Goal: Task Accomplishment & Management: Complete application form

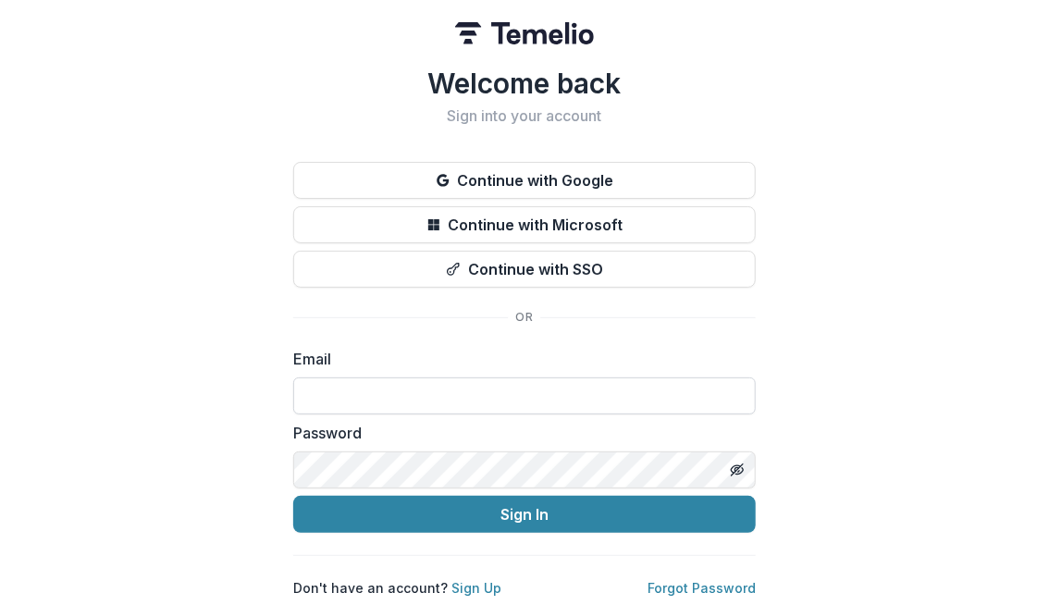
click at [445, 387] on input at bounding box center [524, 395] width 462 height 37
type input "**********"
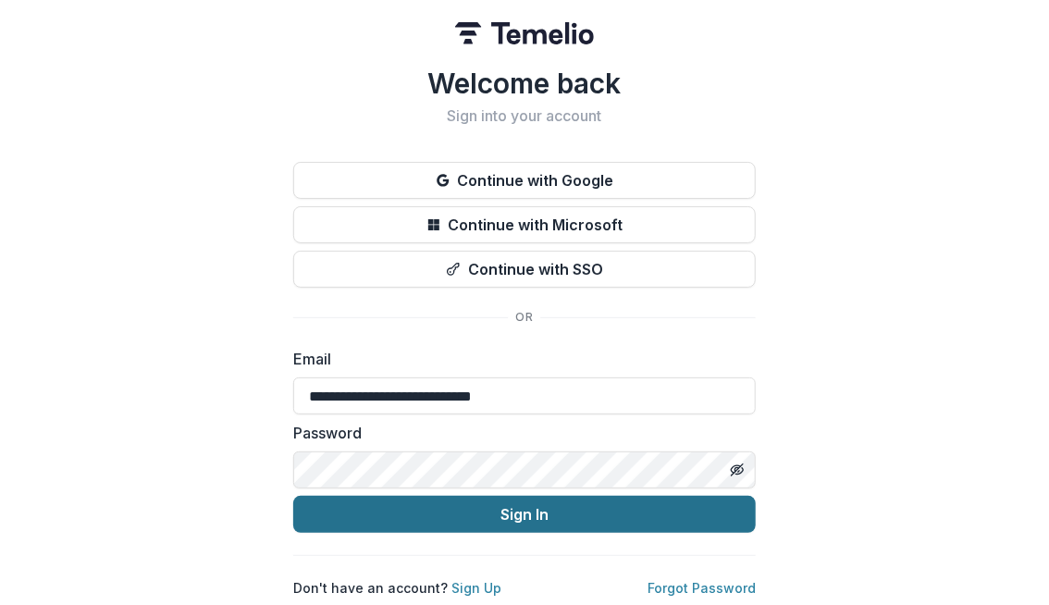
click at [535, 506] on button "Sign In" at bounding box center [524, 514] width 462 height 37
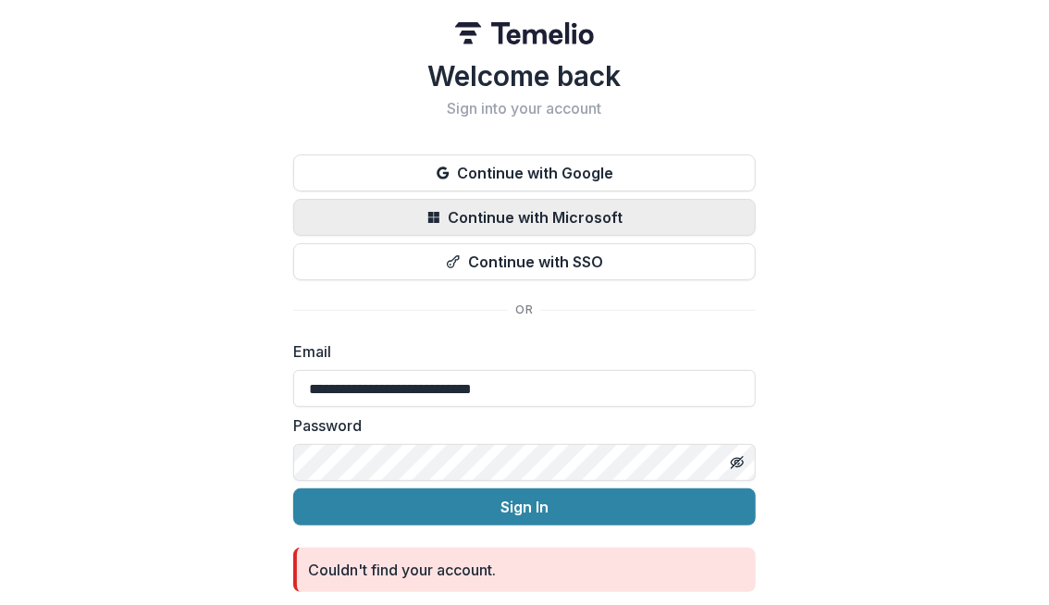
click at [475, 216] on button "Continue with Microsoft" at bounding box center [524, 217] width 462 height 37
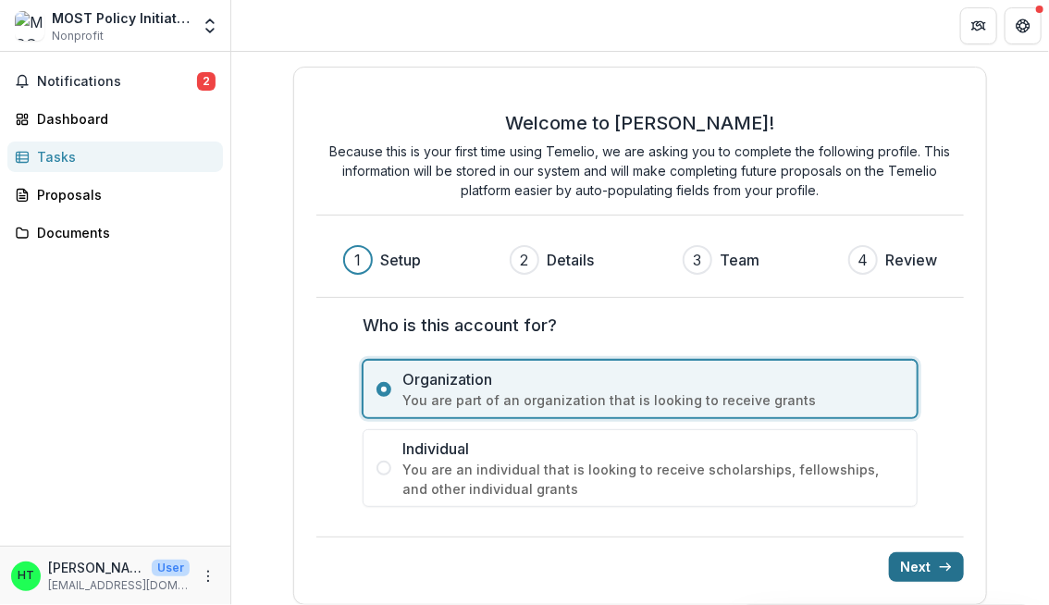
click at [913, 566] on button "Next" at bounding box center [926, 567] width 75 height 30
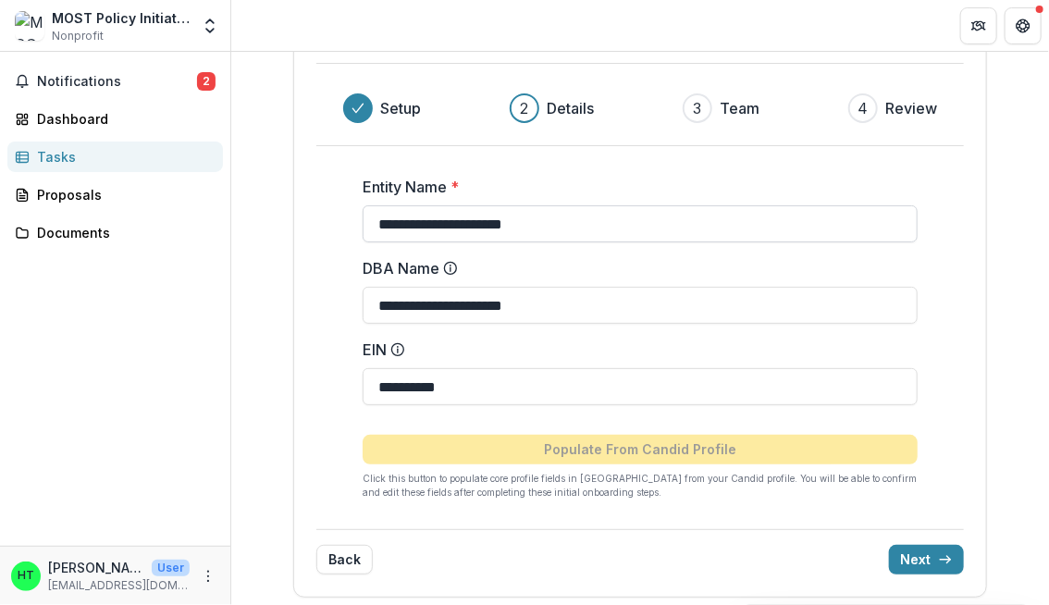
scroll to position [148, 0]
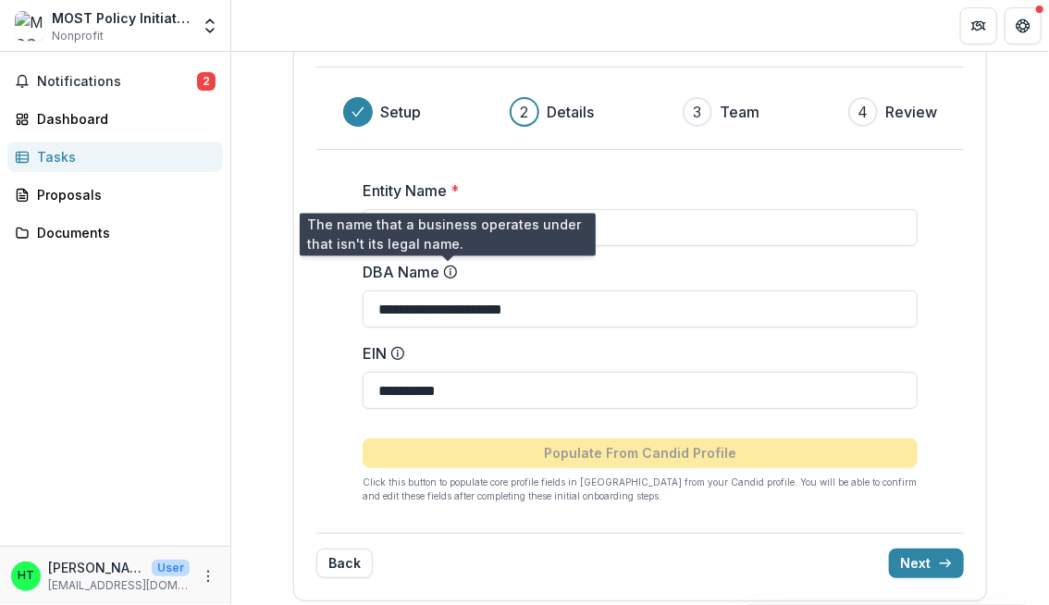
click at [449, 268] on icon at bounding box center [450, 269] width 2 height 2
click at [447, 290] on input "**********" at bounding box center [640, 308] width 555 height 37
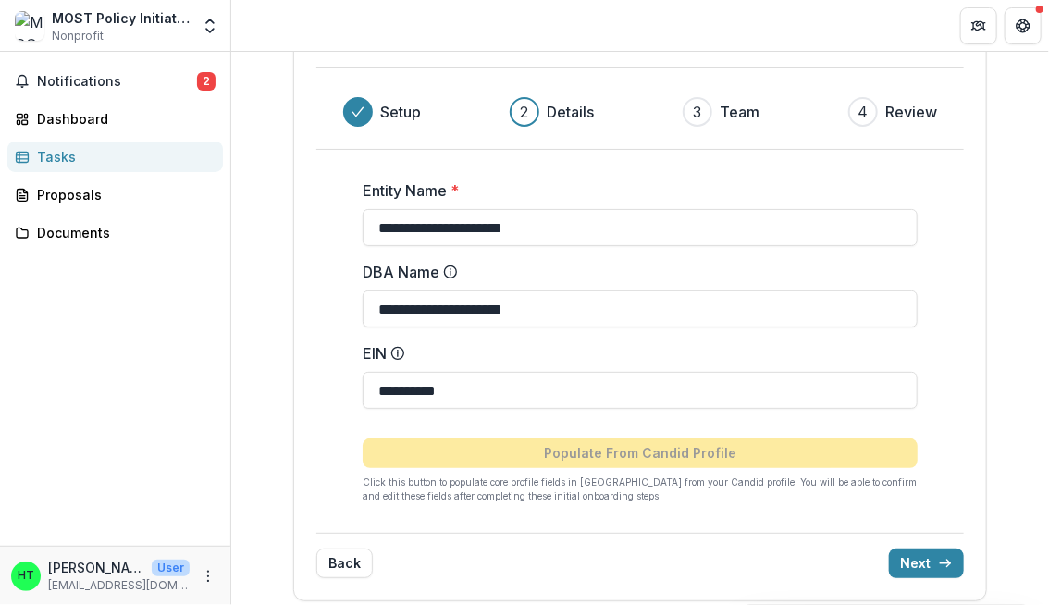
click at [449, 268] on icon at bounding box center [450, 269] width 2 height 2
click at [447, 290] on input "**********" at bounding box center [640, 308] width 555 height 37
click at [916, 562] on button "Next" at bounding box center [926, 563] width 75 height 30
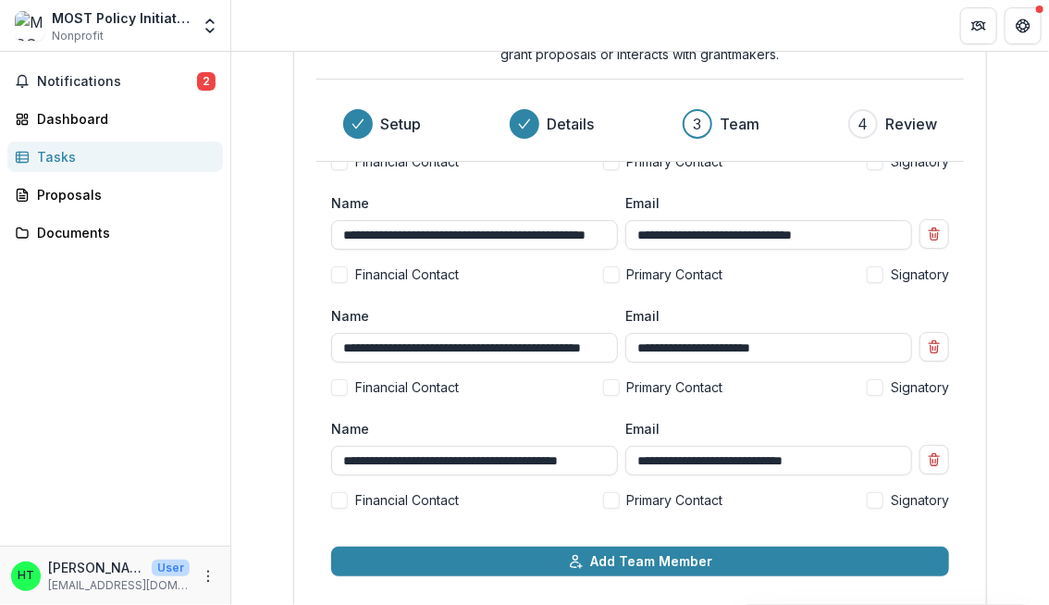
scroll to position [117, 0]
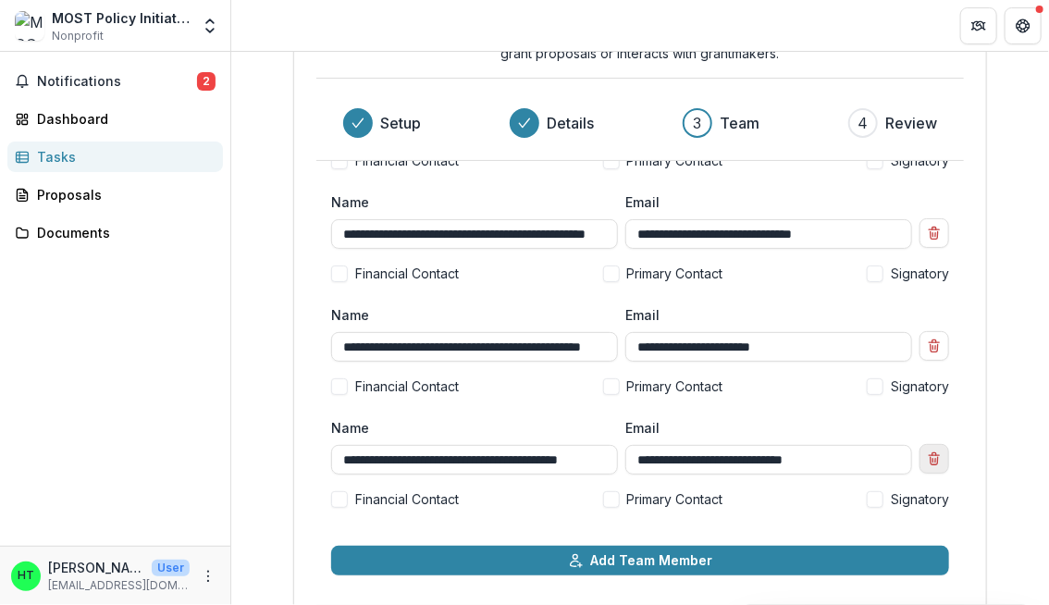
click at [930, 460] on icon "Remove team member" at bounding box center [934, 458] width 15 height 15
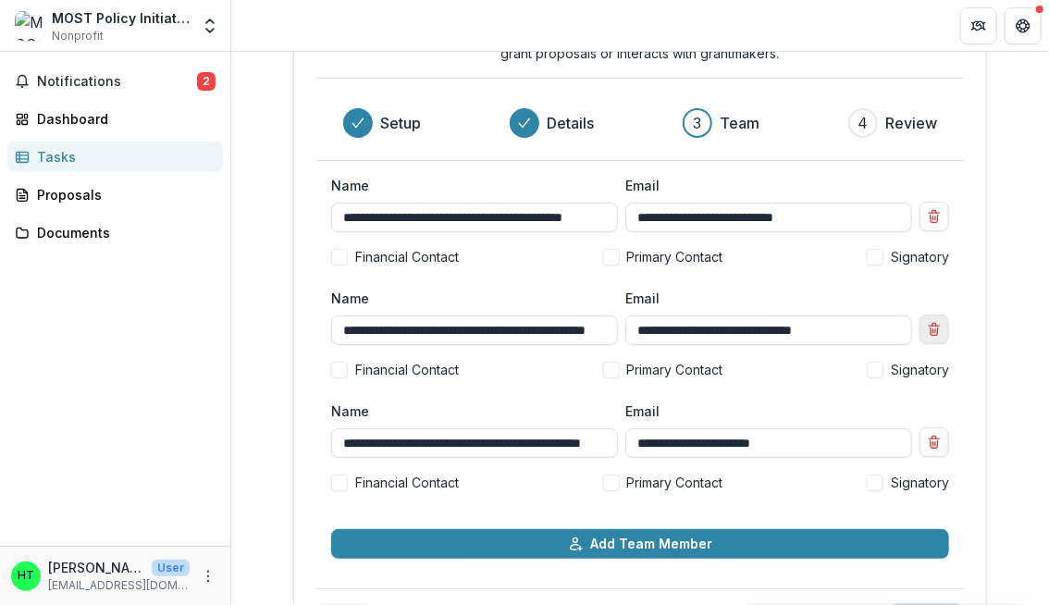
click at [933, 327] on icon "Remove team member" at bounding box center [934, 329] width 15 height 15
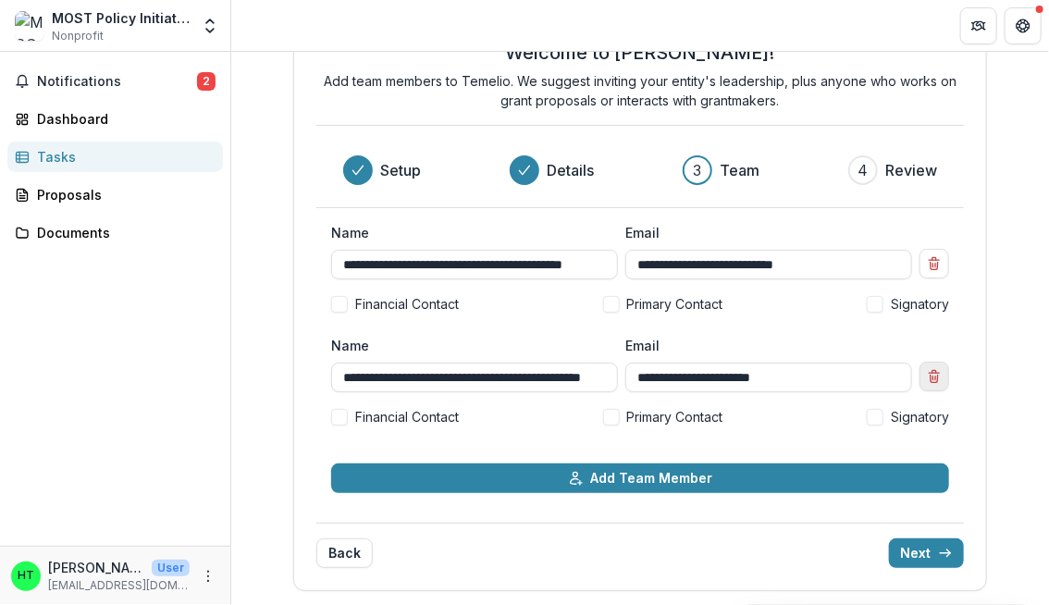
click at [935, 376] on line "Remove team member" at bounding box center [935, 378] width 0 height 4
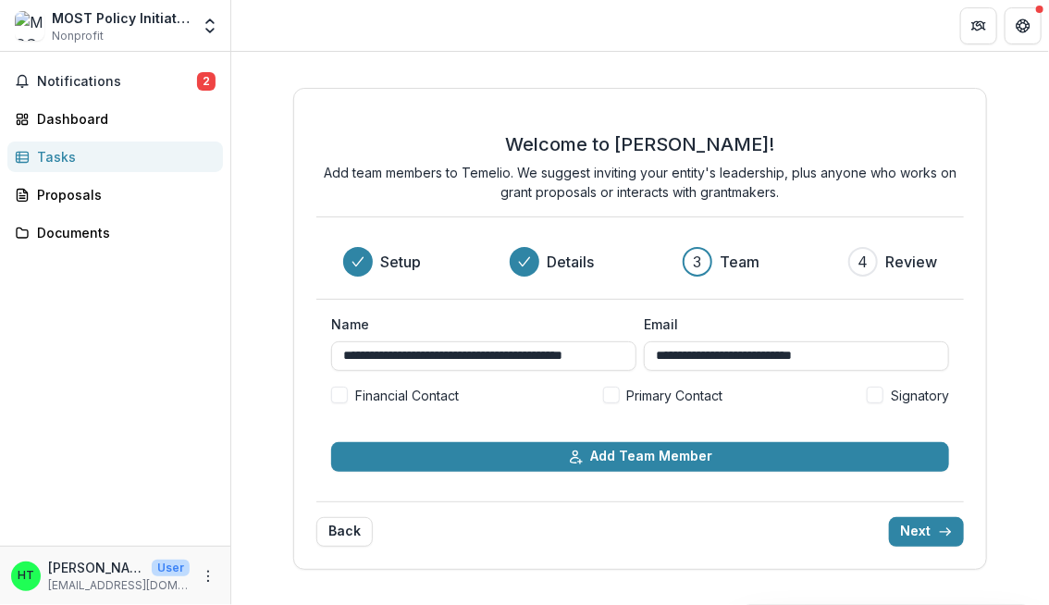
drag, startPoint x: 446, startPoint y: 358, endPoint x: 264, endPoint y: 333, distance: 183.0
click at [264, 333] on div "**********" at bounding box center [640, 328] width 818 height 553
type input "**********"
click at [609, 395] on span at bounding box center [611, 395] width 17 height 17
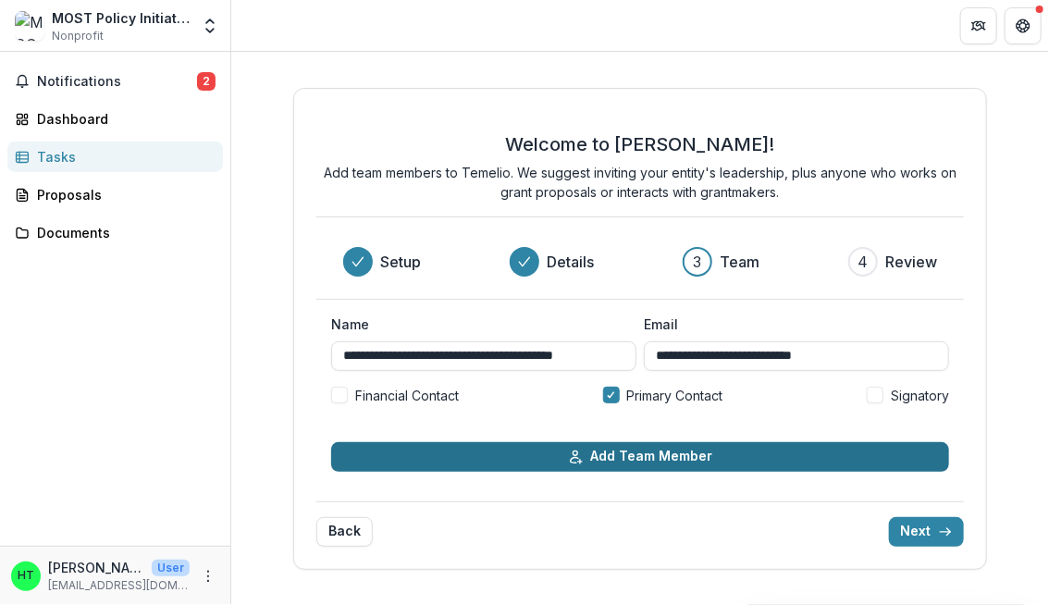
click at [606, 454] on button "Add Team Member" at bounding box center [640, 457] width 618 height 30
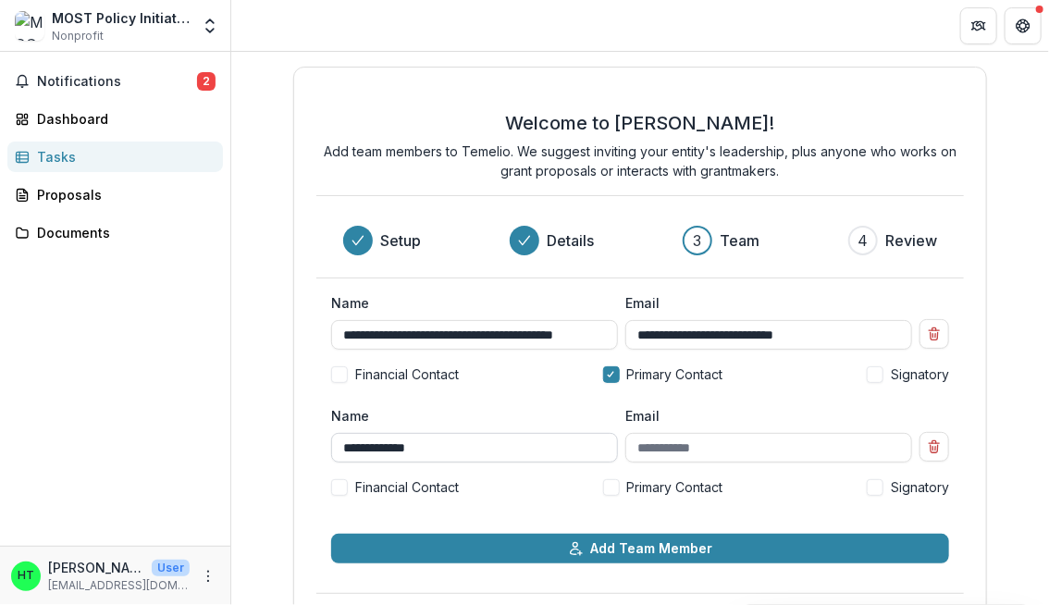
type input "**********"
click at [609, 372] on polyline at bounding box center [611, 375] width 6 height 6
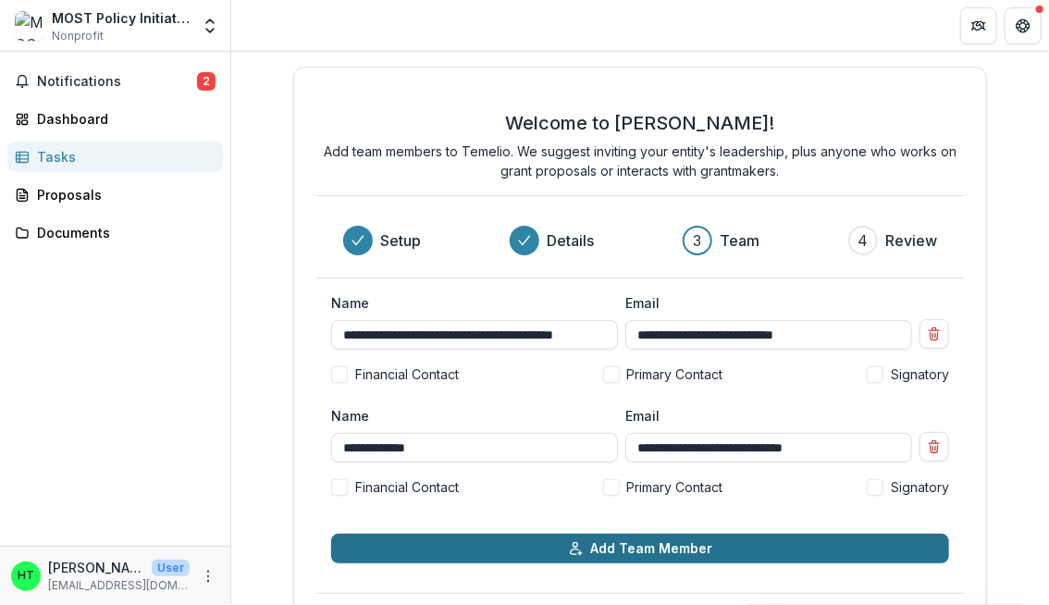
click at [657, 547] on button "Add Team Member" at bounding box center [640, 549] width 618 height 30
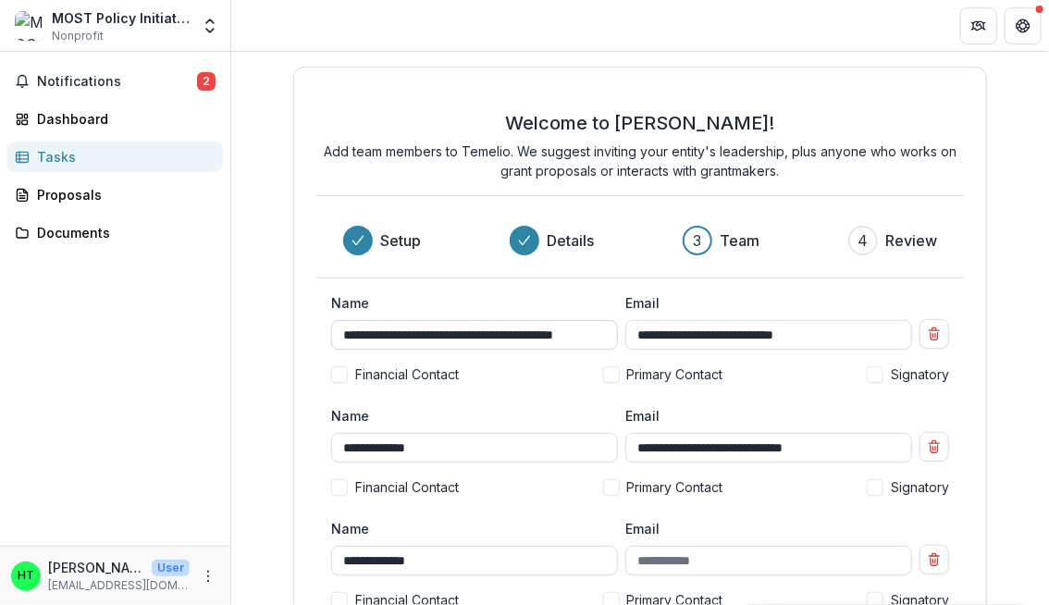
type input "**********"
drag, startPoint x: 416, startPoint y: 331, endPoint x: 902, endPoint y: 383, distance: 488.3
click at [902, 383] on div "**********" at bounding box center [640, 345] width 618 height 105
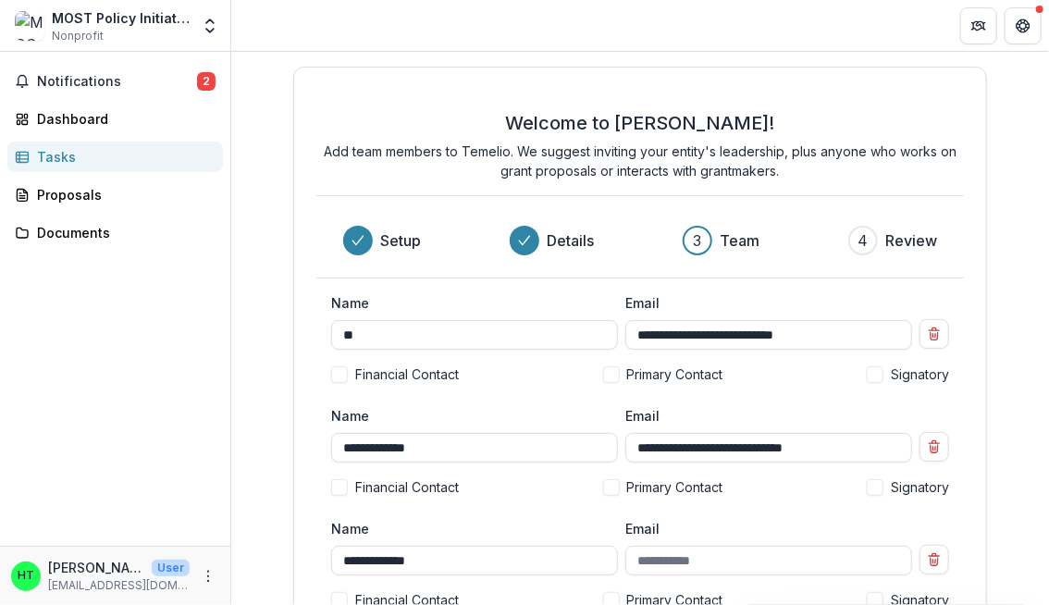
type input "*"
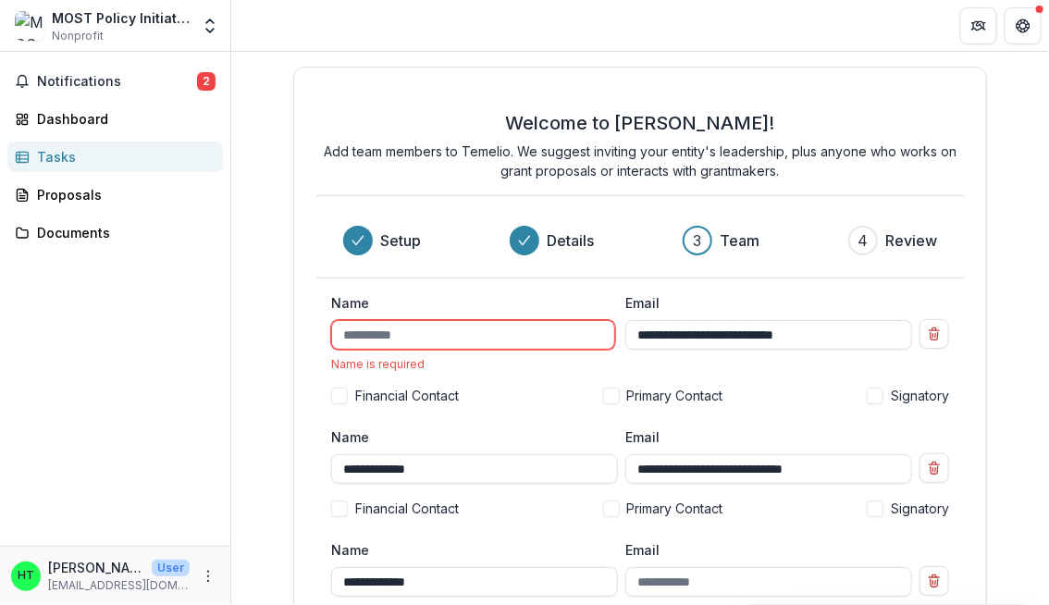
type input "*"
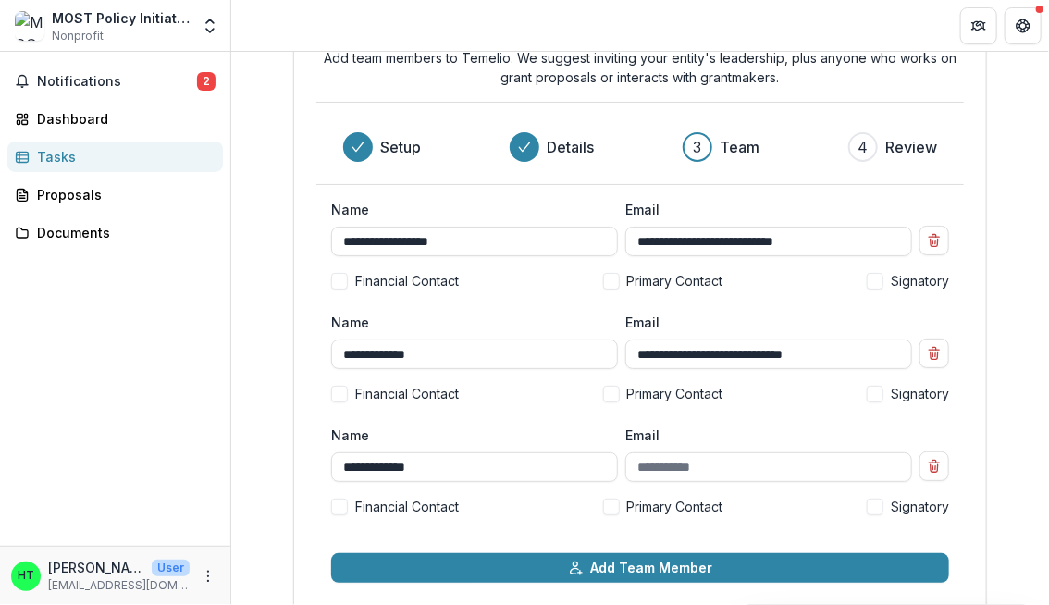
scroll to position [94, 0]
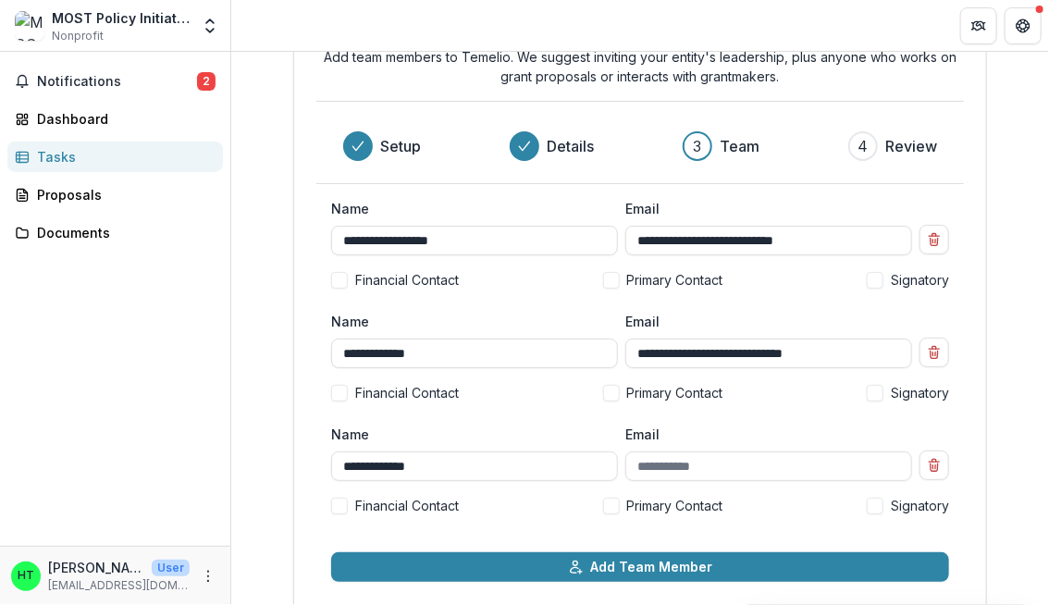
drag, startPoint x: 465, startPoint y: 239, endPoint x: 307, endPoint y: 243, distance: 158.2
click at [307, 243] on div "**********" at bounding box center [640, 325] width 694 height 707
type input "**********"
click at [704, 462] on input "Email" at bounding box center [768, 466] width 287 height 30
type input "**********"
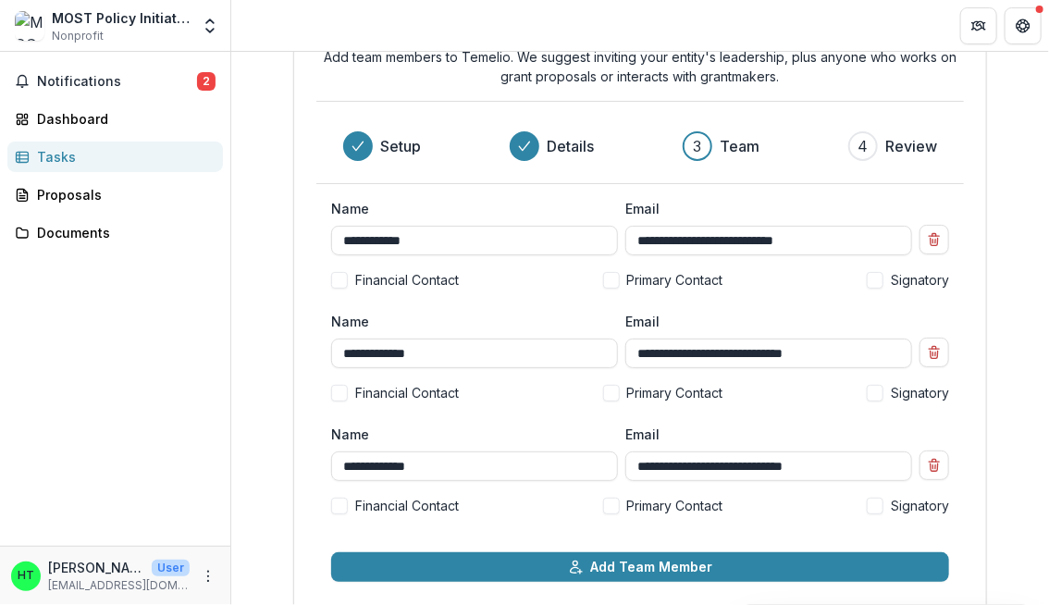
click at [608, 503] on span at bounding box center [611, 506] width 17 height 17
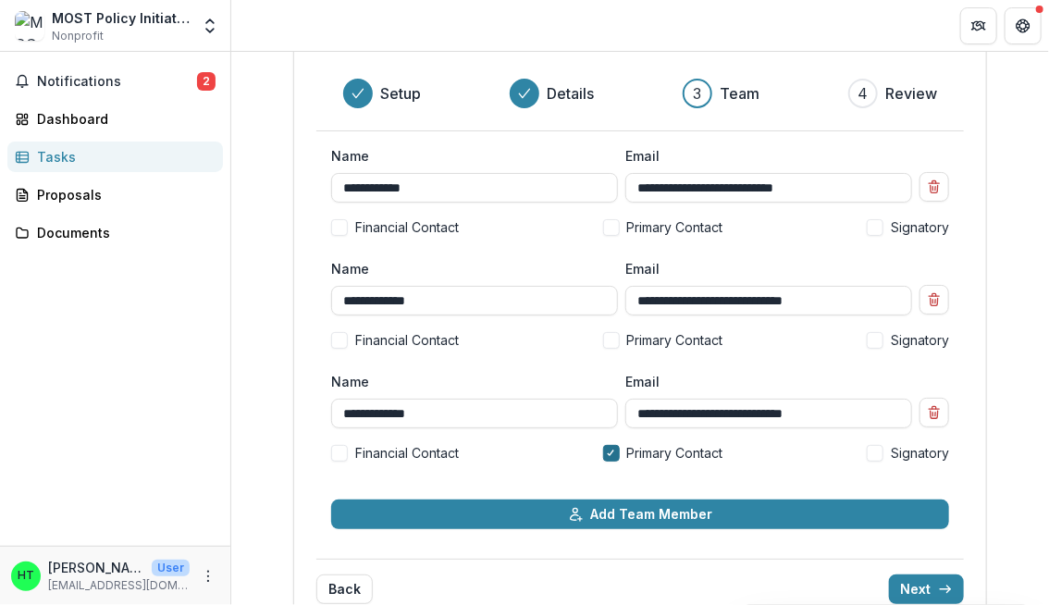
scroll to position [160, 0]
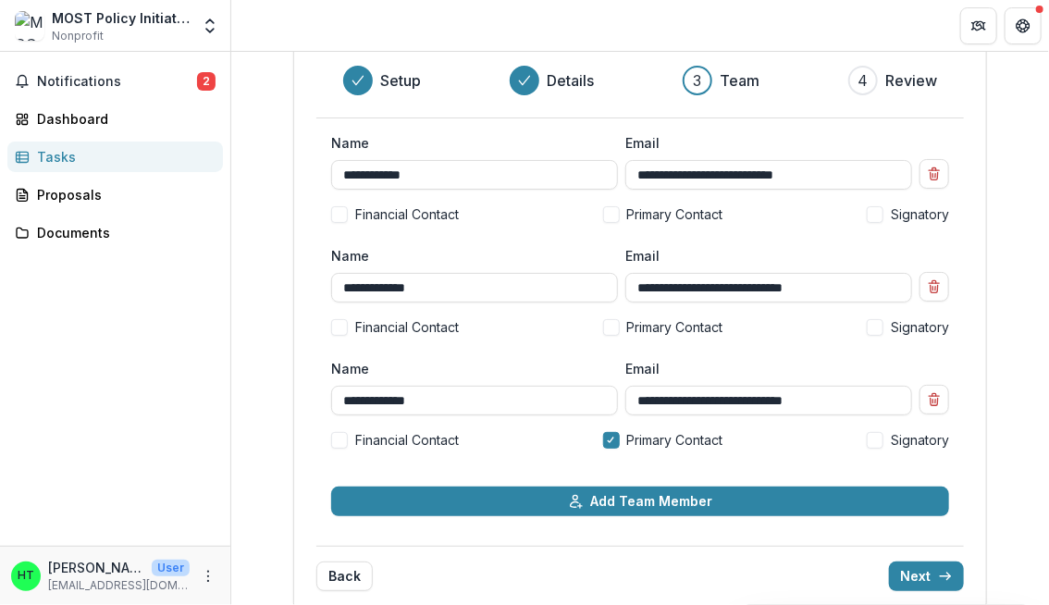
click at [876, 440] on span at bounding box center [875, 440] width 17 height 17
click at [89, 84] on span "Notifications" at bounding box center [117, 82] width 160 height 16
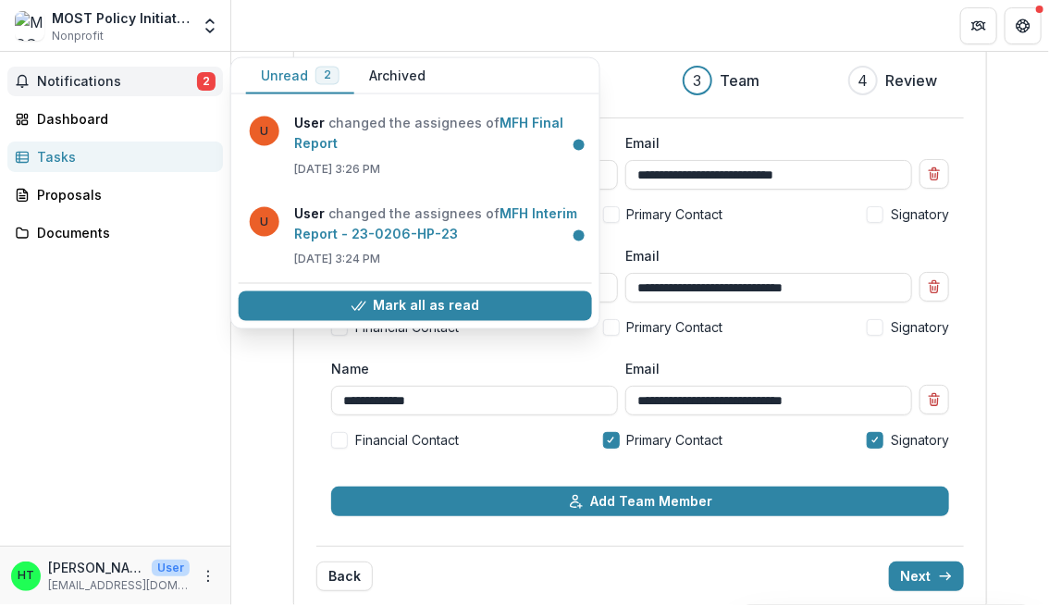
click at [70, 393] on div "Notifications 2 Unread 2 Archived U User changed the assignees of MFH Final Rep…" at bounding box center [115, 299] width 230 height 494
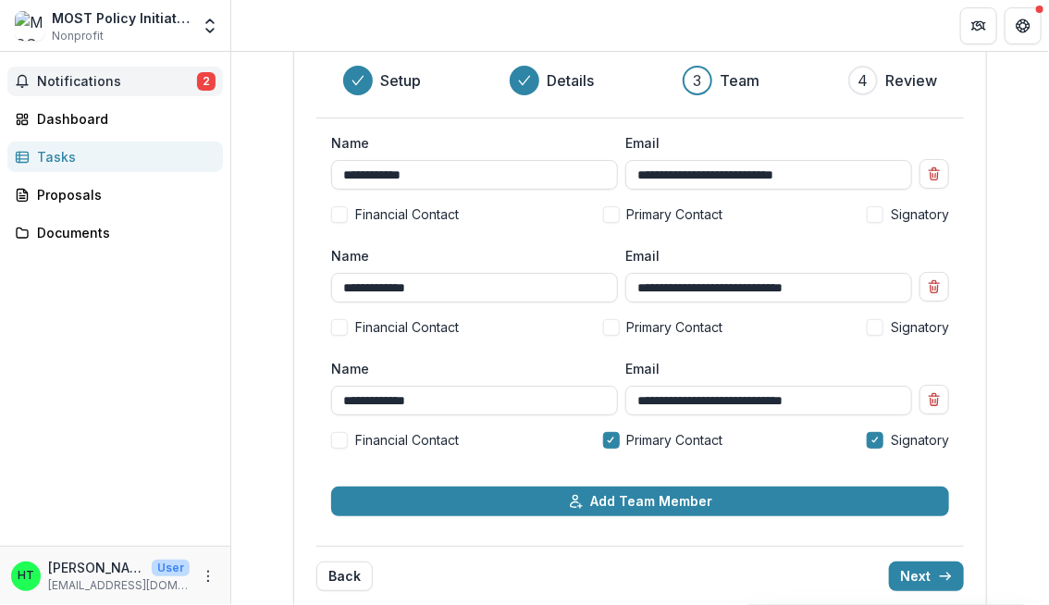
click at [168, 78] on span "Notifications" at bounding box center [117, 82] width 160 height 16
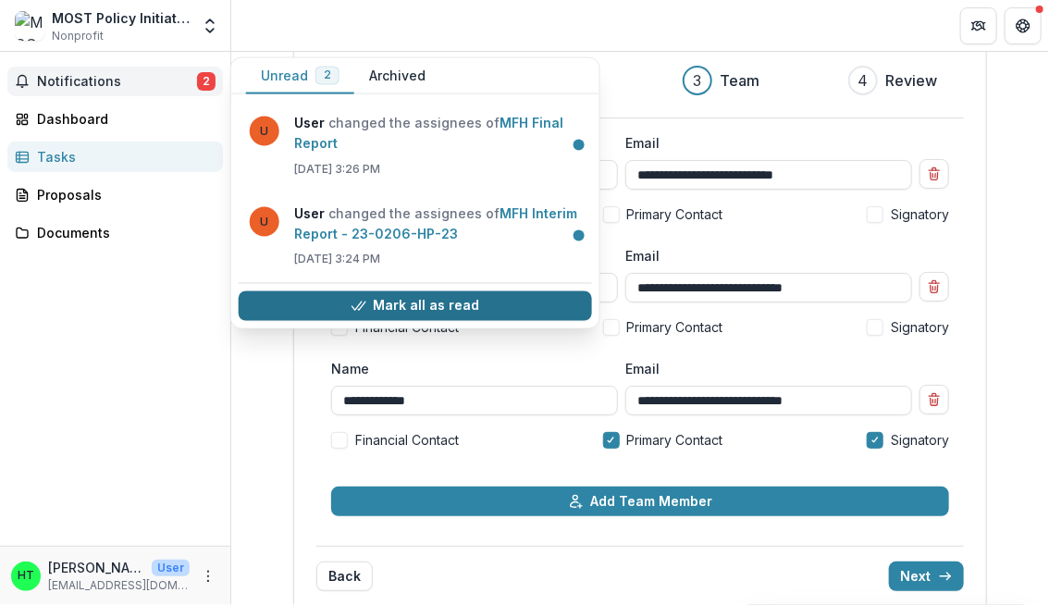
click at [353, 302] on icon "button" at bounding box center [357, 306] width 15 height 15
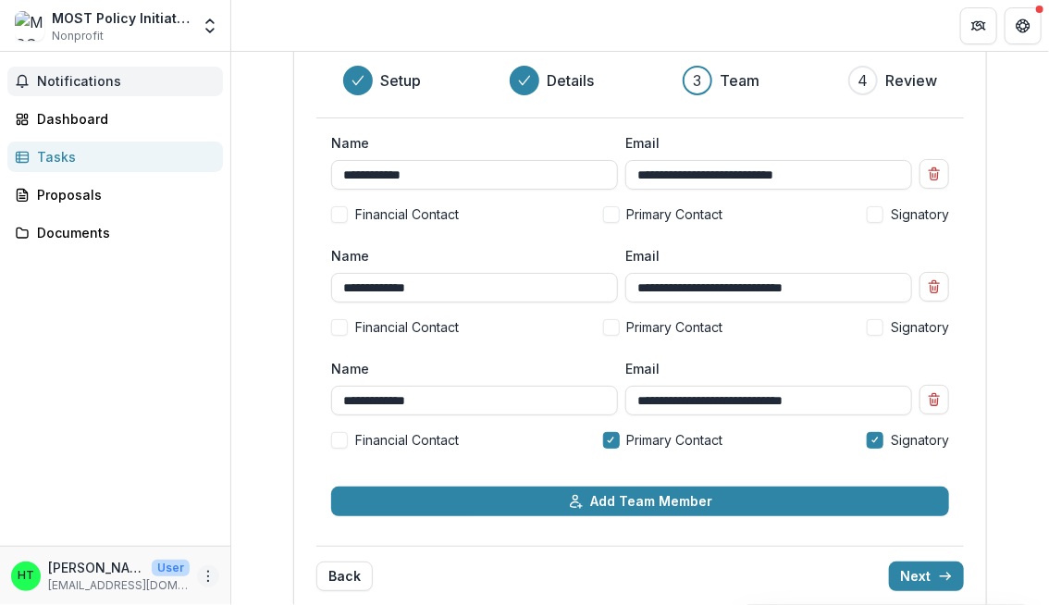
click at [211, 577] on icon "More" at bounding box center [208, 576] width 15 height 15
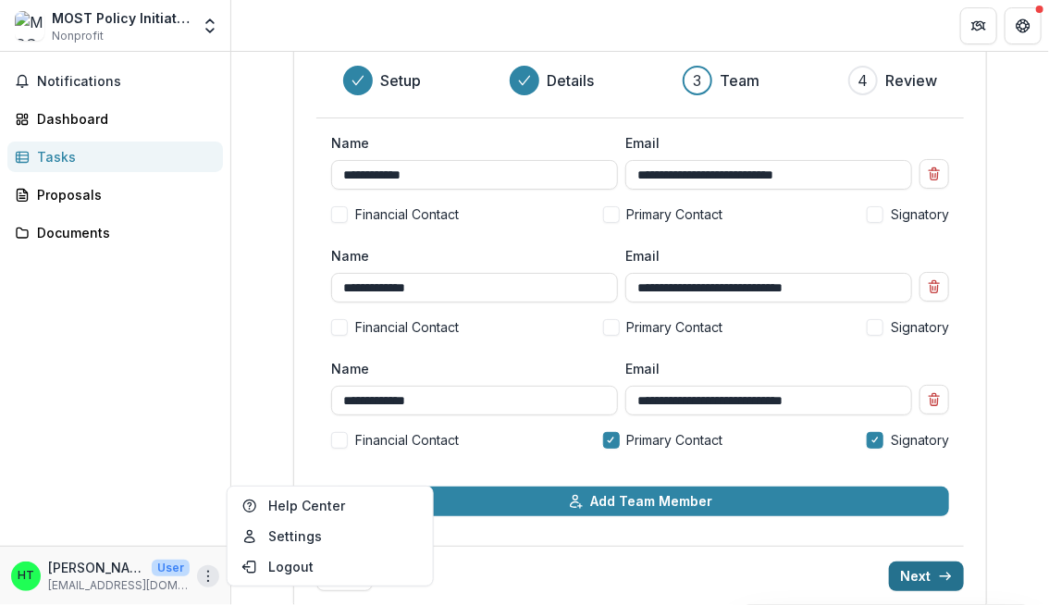
click at [922, 574] on button "Next" at bounding box center [926, 576] width 75 height 30
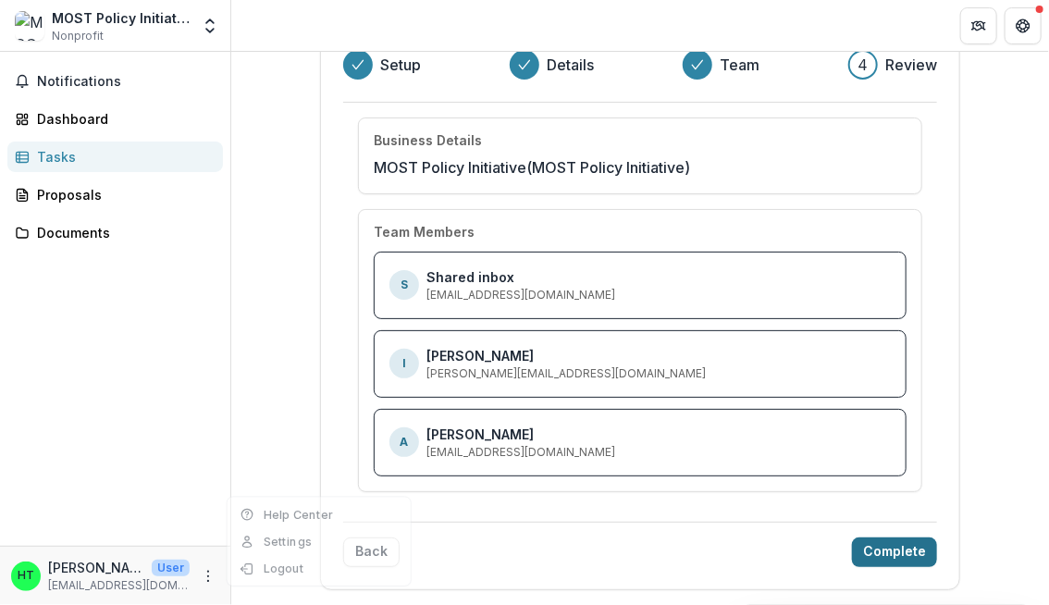
scroll to position [141, 0]
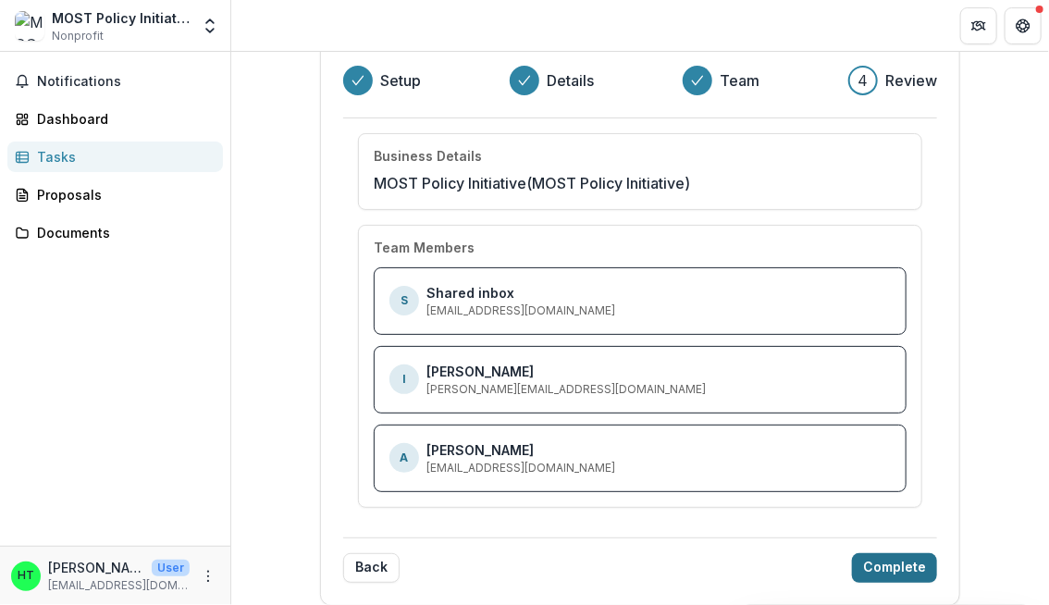
click at [900, 559] on button "Complete" at bounding box center [894, 568] width 85 height 30
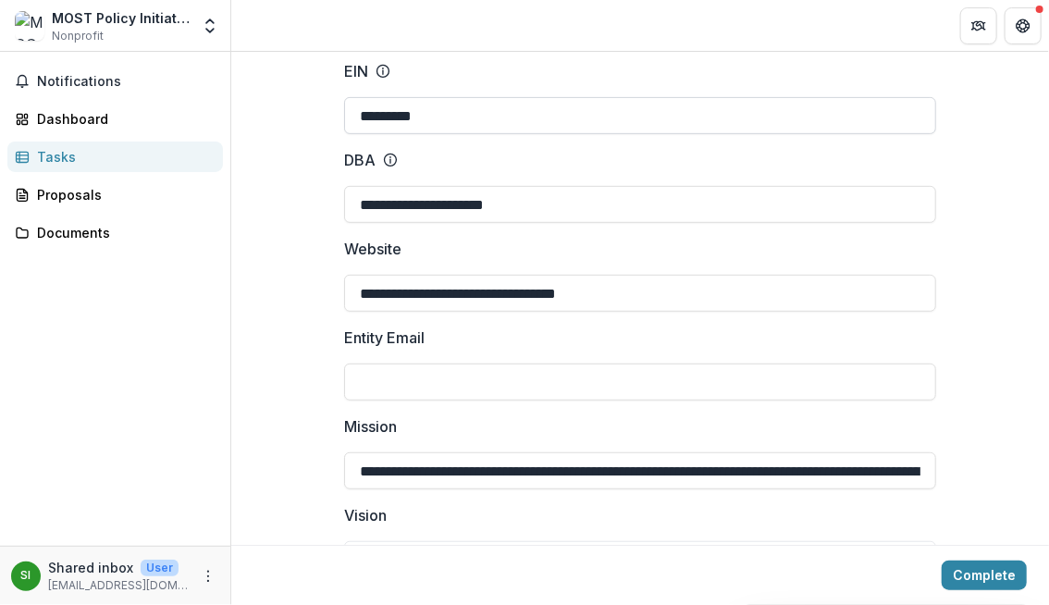
scroll to position [252, 0]
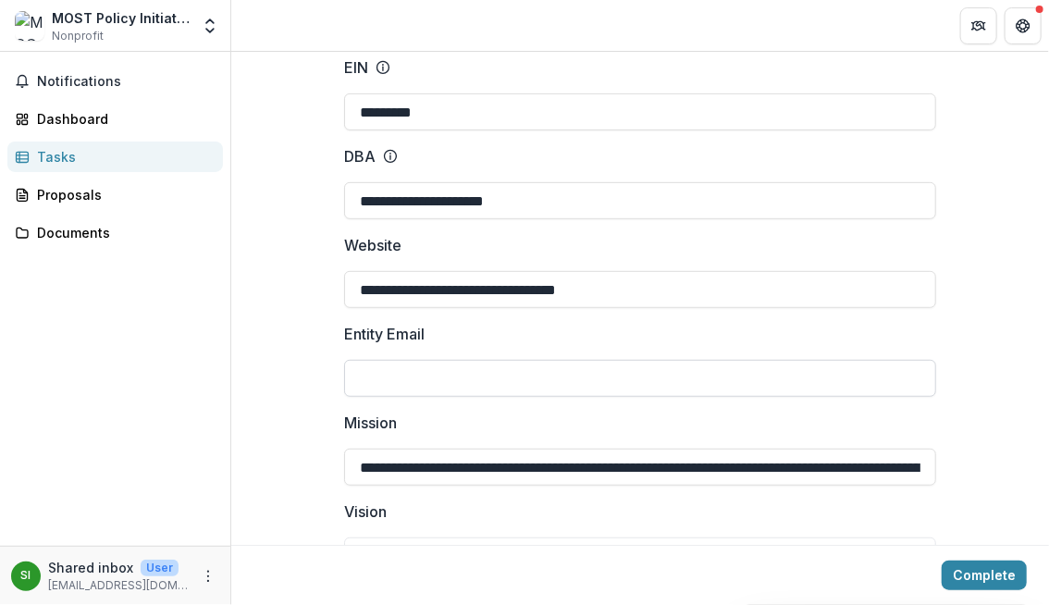
click at [530, 369] on input "Entity Email" at bounding box center [640, 378] width 592 height 37
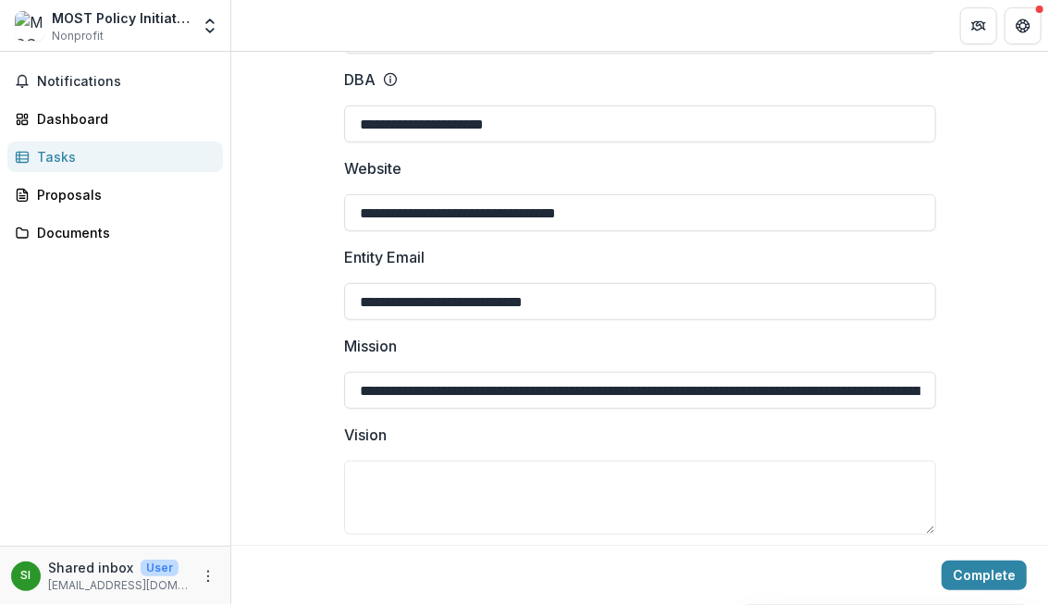
scroll to position [335, 0]
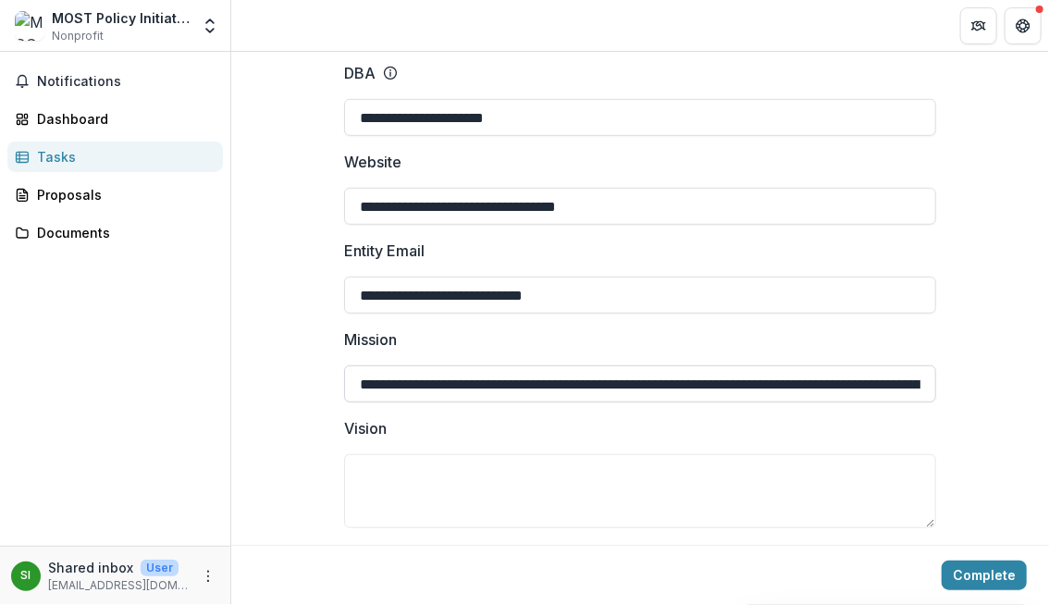
type input "**********"
drag, startPoint x: 572, startPoint y: 385, endPoint x: 1049, endPoint y: 405, distance: 477.6
click at [1048, 405] on div "**********" at bounding box center [640, 328] width 818 height 553
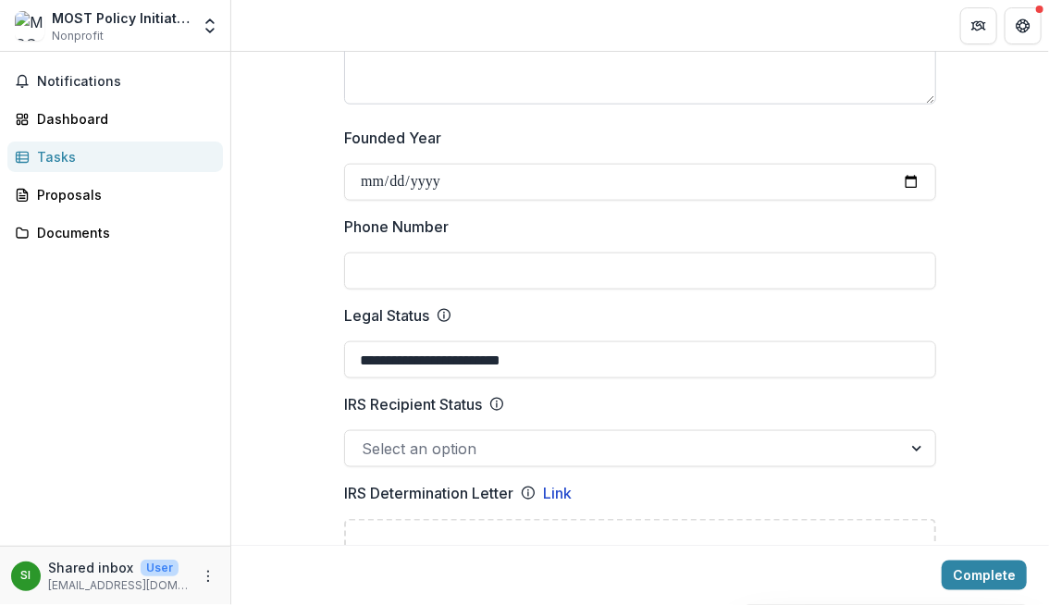
scroll to position [761, 0]
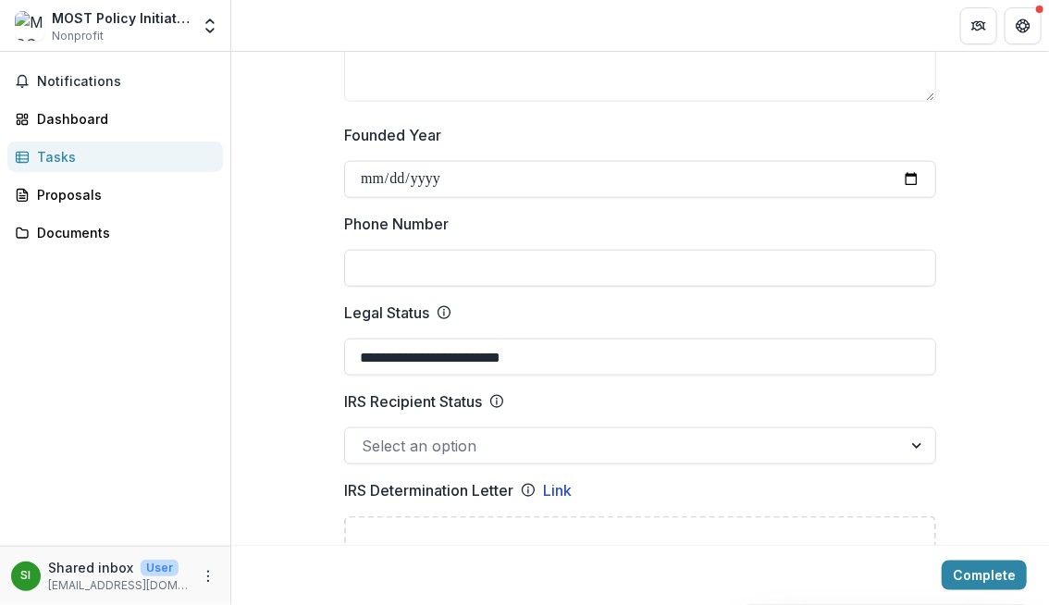
click at [509, 268] on input "Phone Number" at bounding box center [640, 268] width 592 height 37
type input "**********"
click at [471, 443] on div at bounding box center [623, 446] width 523 height 26
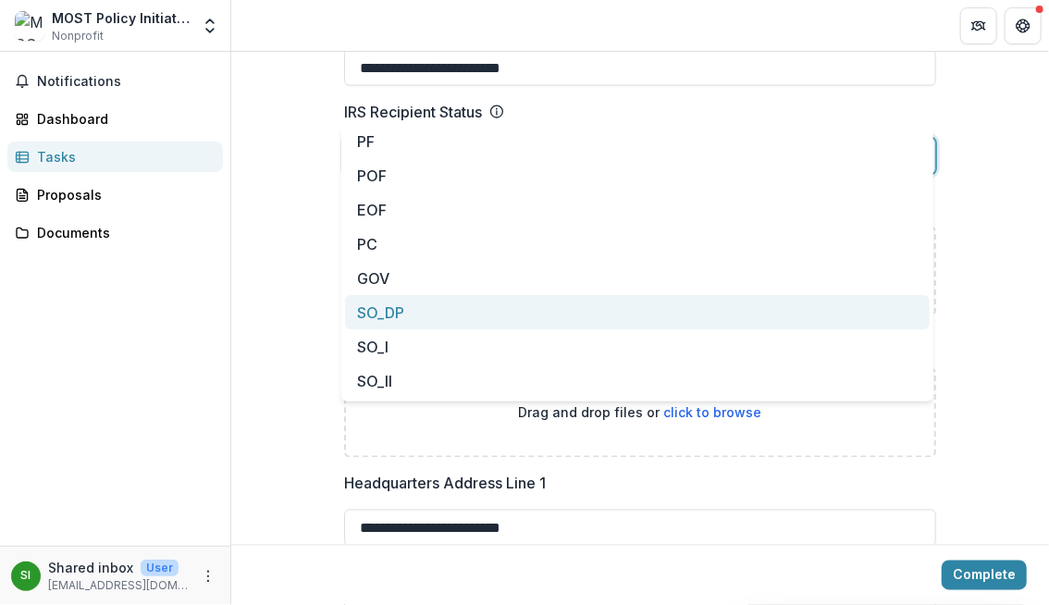
scroll to position [1029, 0]
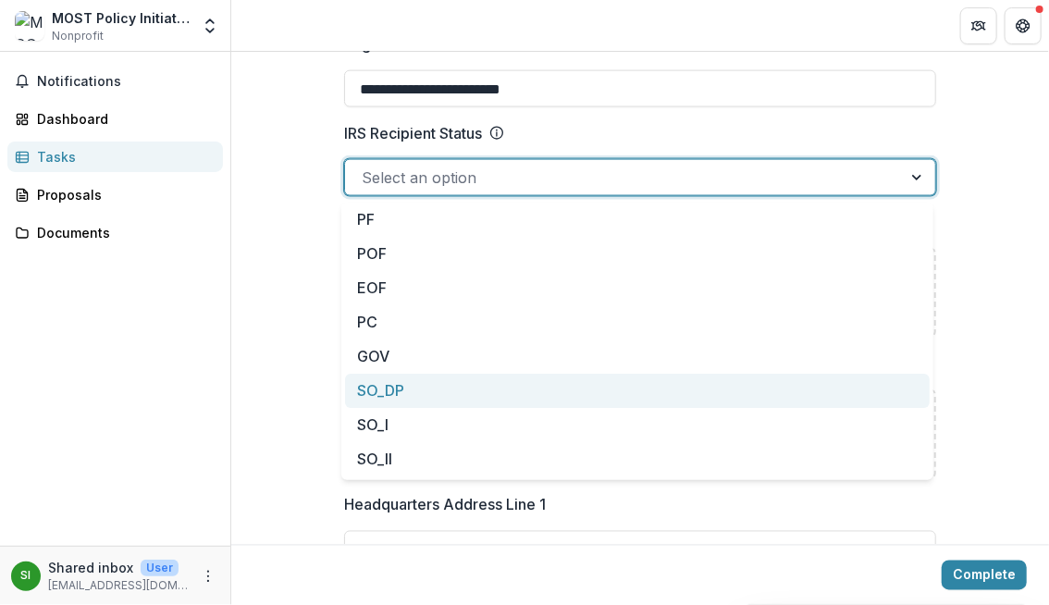
click at [372, 175] on div at bounding box center [623, 178] width 523 height 26
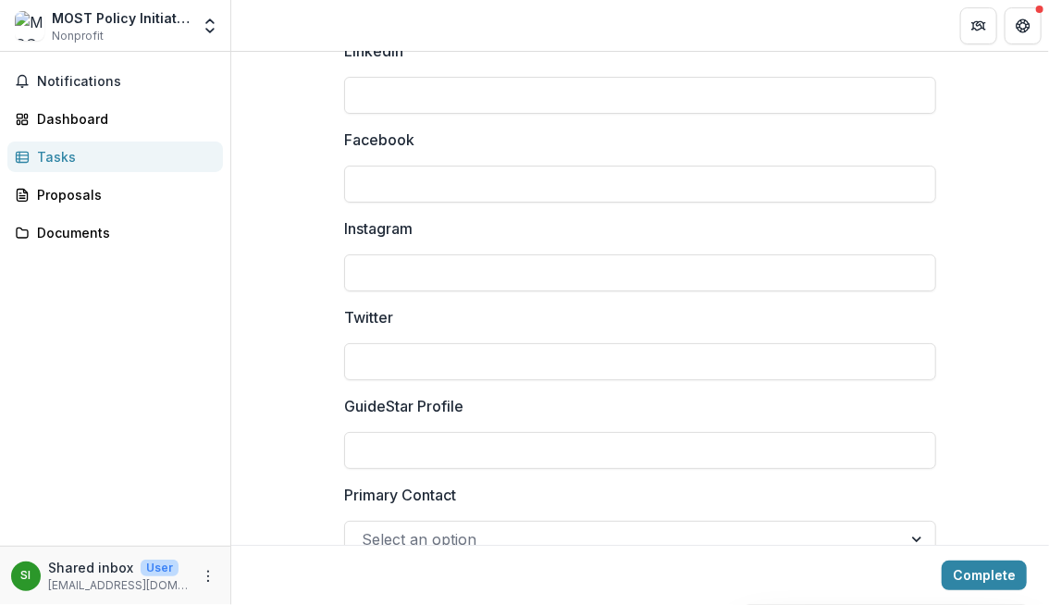
scroll to position [2539, 0]
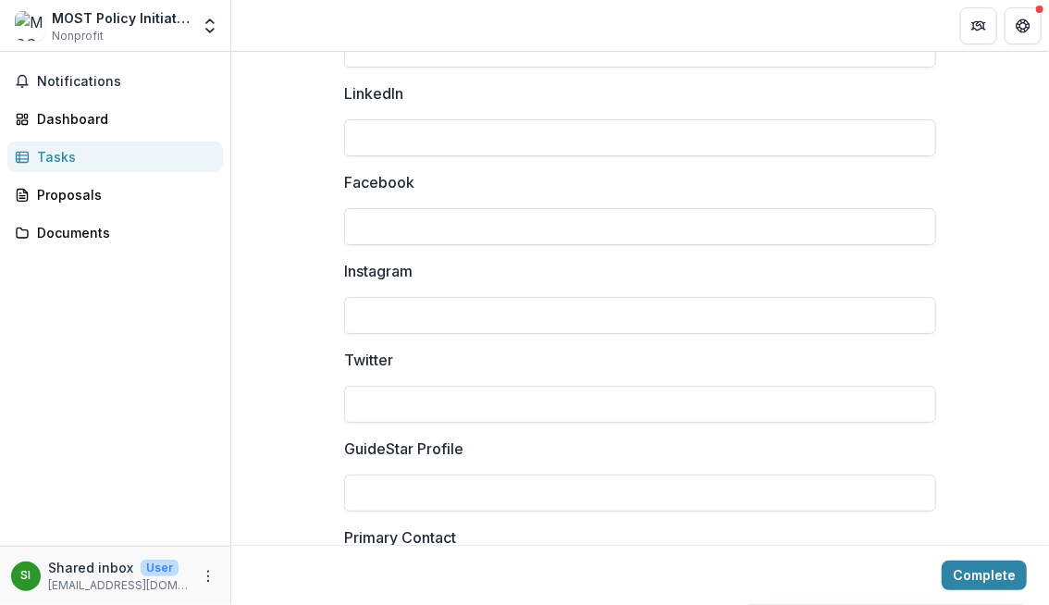
scroll to position [2508, 0]
click at [440, 126] on input "LinkedIn" at bounding box center [640, 135] width 592 height 37
paste input "**********"
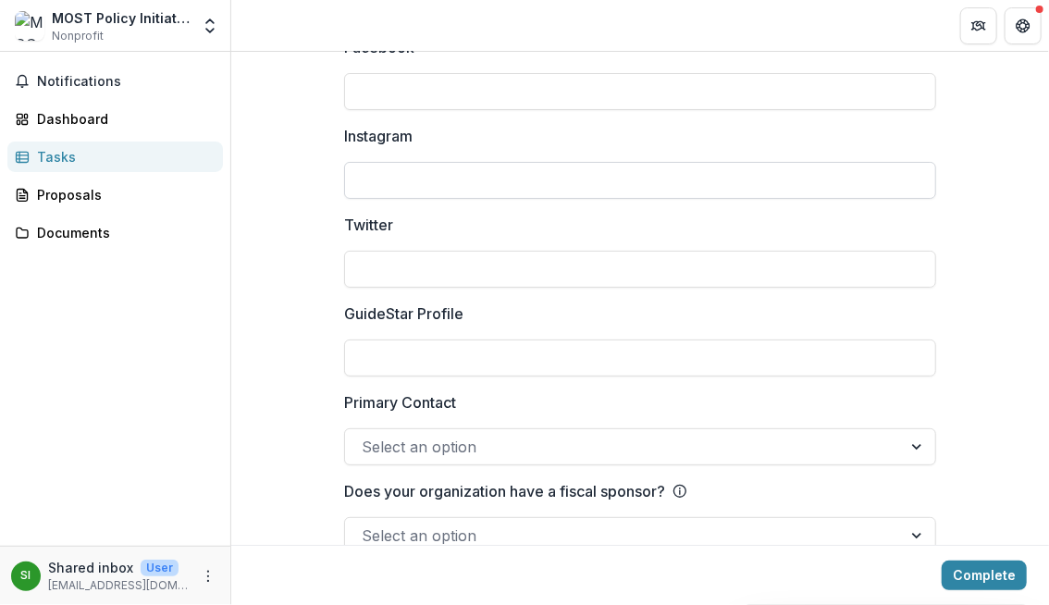
scroll to position [2678, 0]
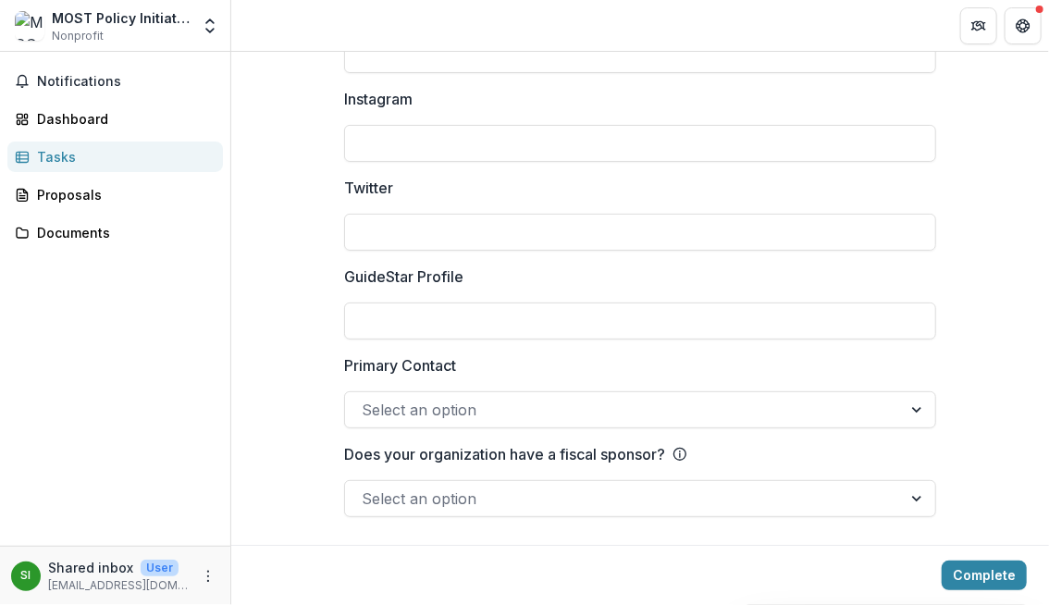
type input "**********"
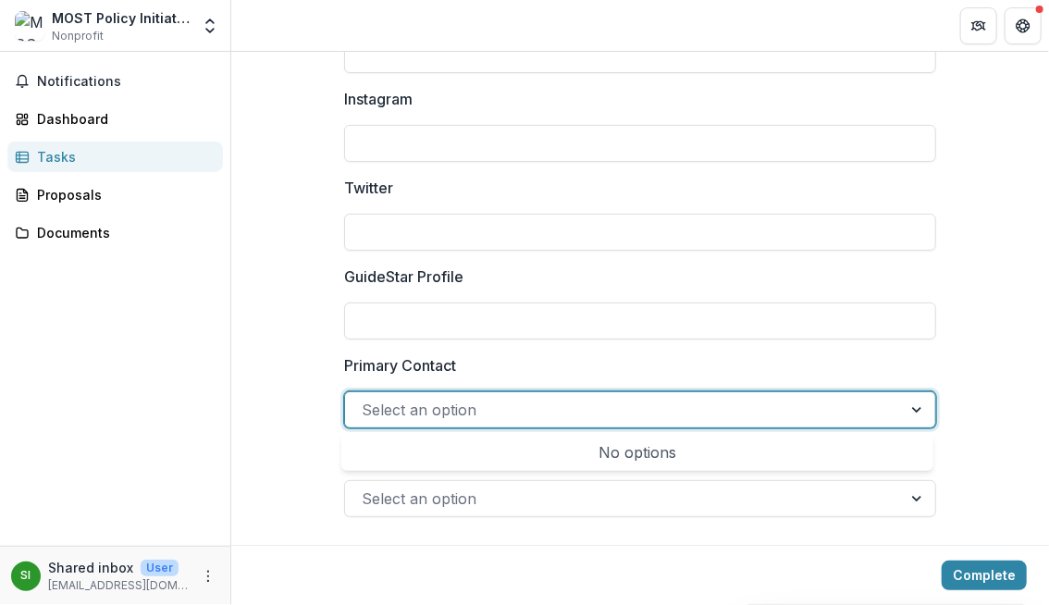
click at [407, 403] on div at bounding box center [623, 410] width 523 height 26
type input "**********"
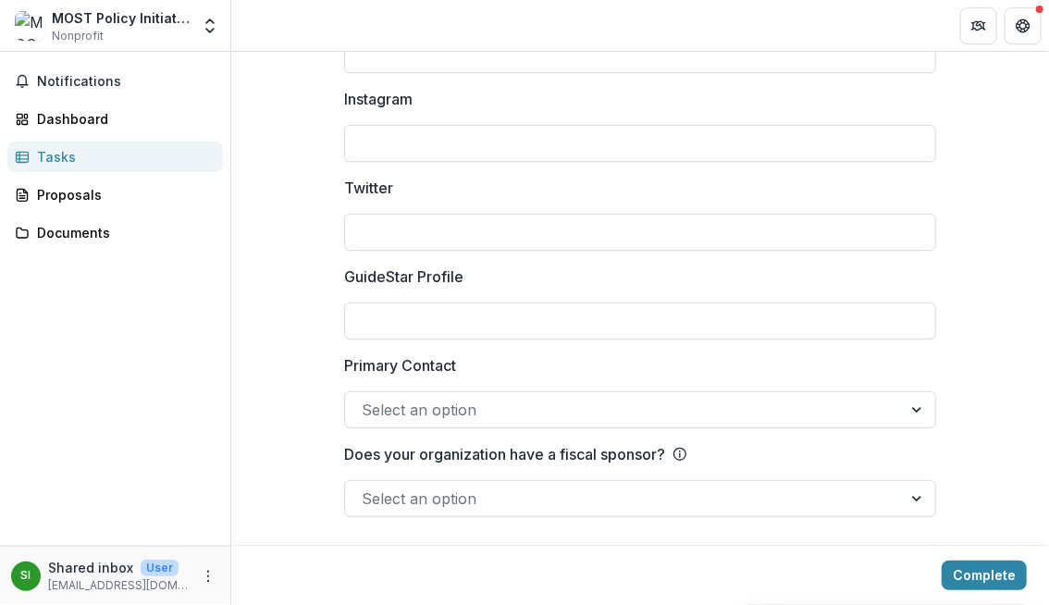
click at [683, 451] on icon at bounding box center [679, 454] width 15 height 15
click at [366, 487] on input "Does your organization have a fiscal sponsor?" at bounding box center [364, 498] width 5 height 22
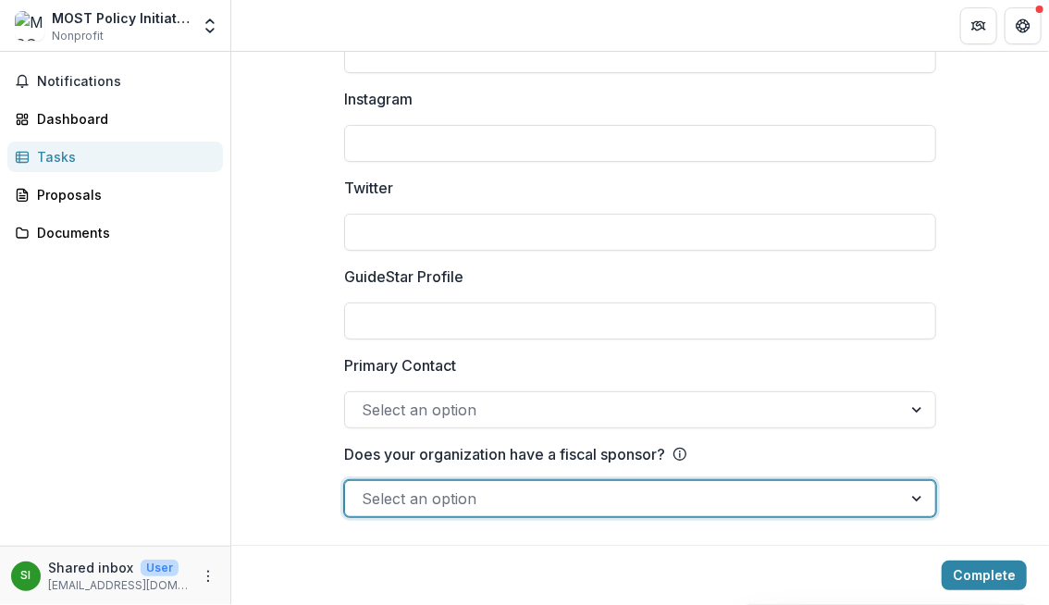
click at [683, 451] on icon at bounding box center [679, 454] width 15 height 15
click at [366, 487] on input "Does your organization have a fiscal sponsor?" at bounding box center [364, 498] width 5 height 22
click at [596, 492] on div at bounding box center [623, 499] width 523 height 26
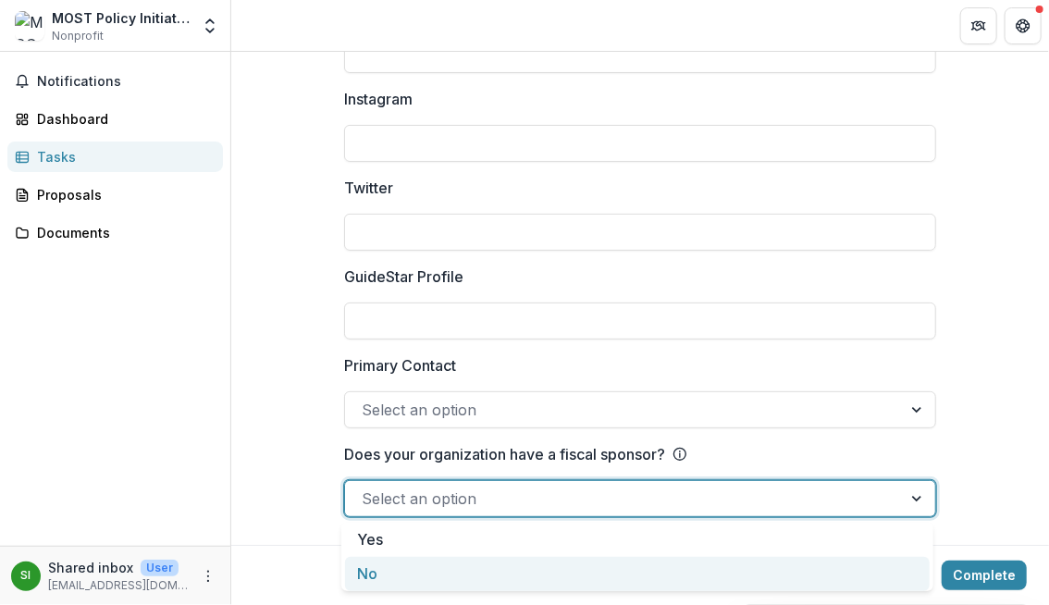
click at [528, 572] on div "No" at bounding box center [637, 574] width 584 height 34
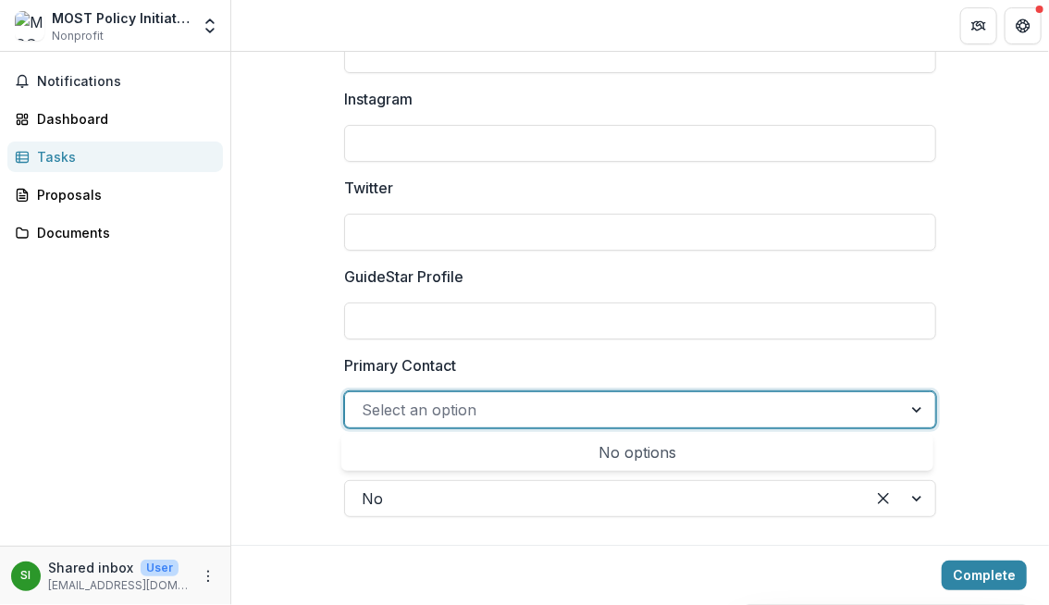
click at [432, 418] on div at bounding box center [623, 410] width 523 height 26
click at [499, 452] on div "No options" at bounding box center [637, 452] width 584 height 37
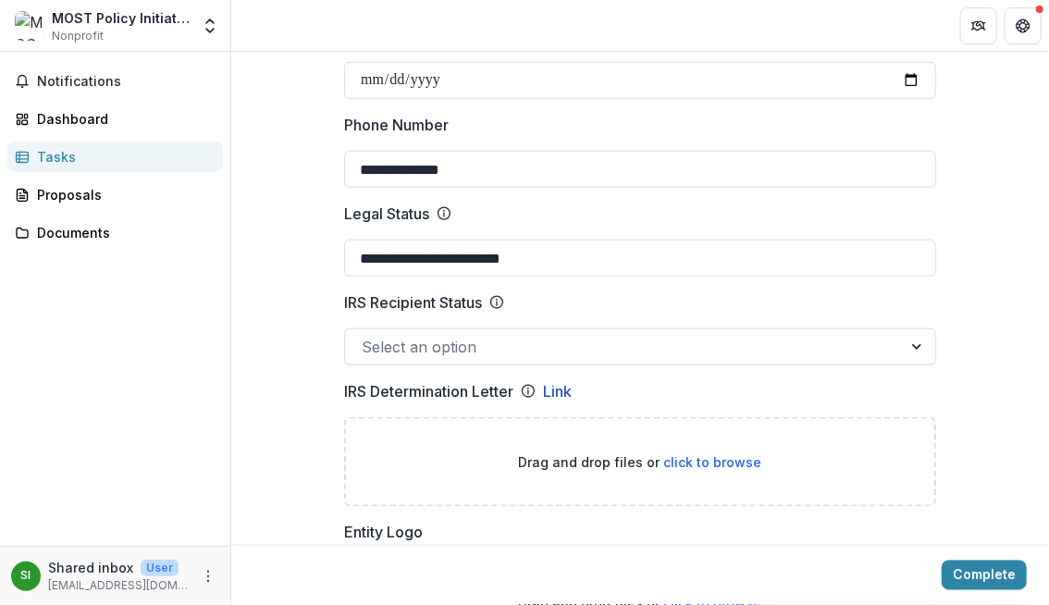
scroll to position [882, 0]
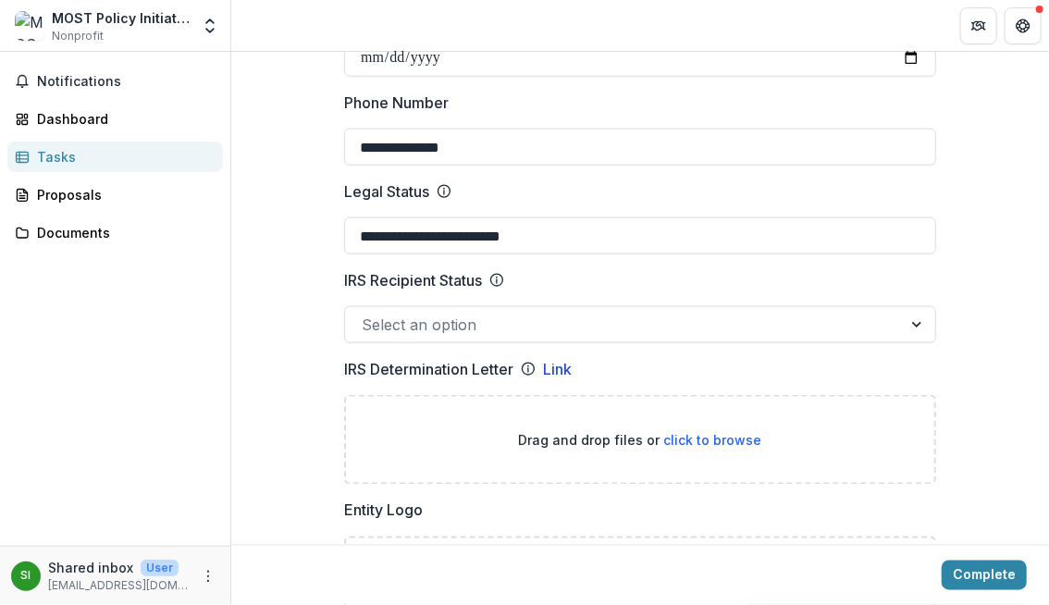
click at [594, 284] on label "IRS Recipient Status" at bounding box center [634, 280] width 581 height 22
click at [366, 314] on input "IRS Recipient Status" at bounding box center [364, 325] width 5 height 22
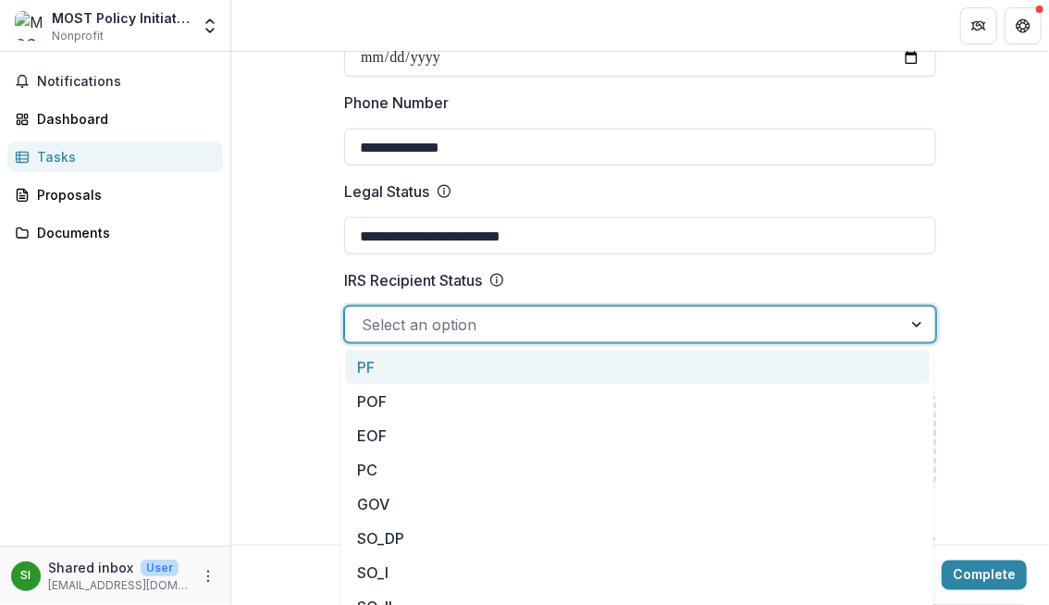
click at [556, 331] on div at bounding box center [623, 325] width 523 height 26
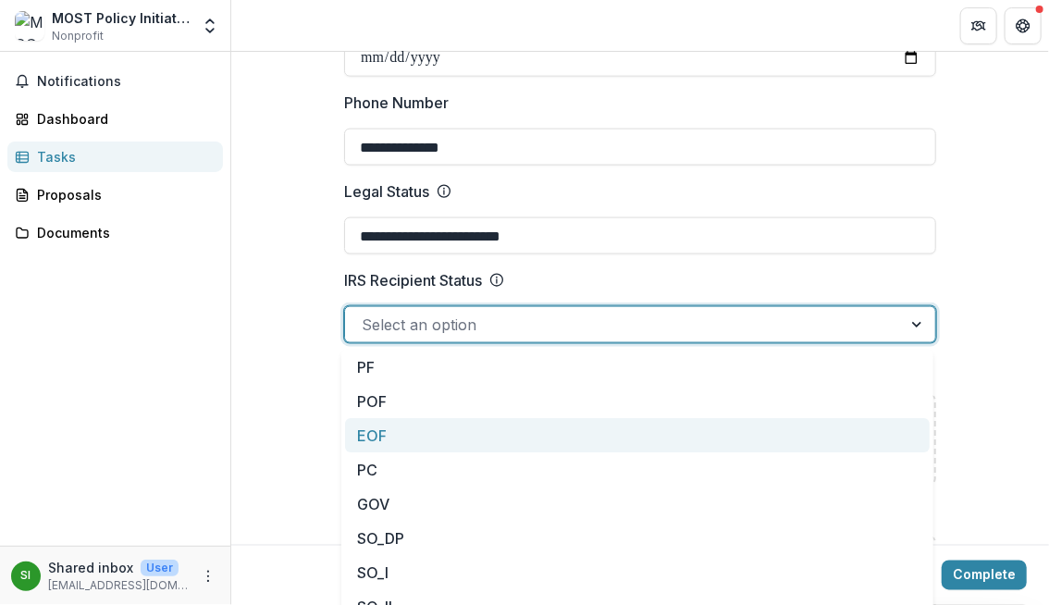
scroll to position [166, 0]
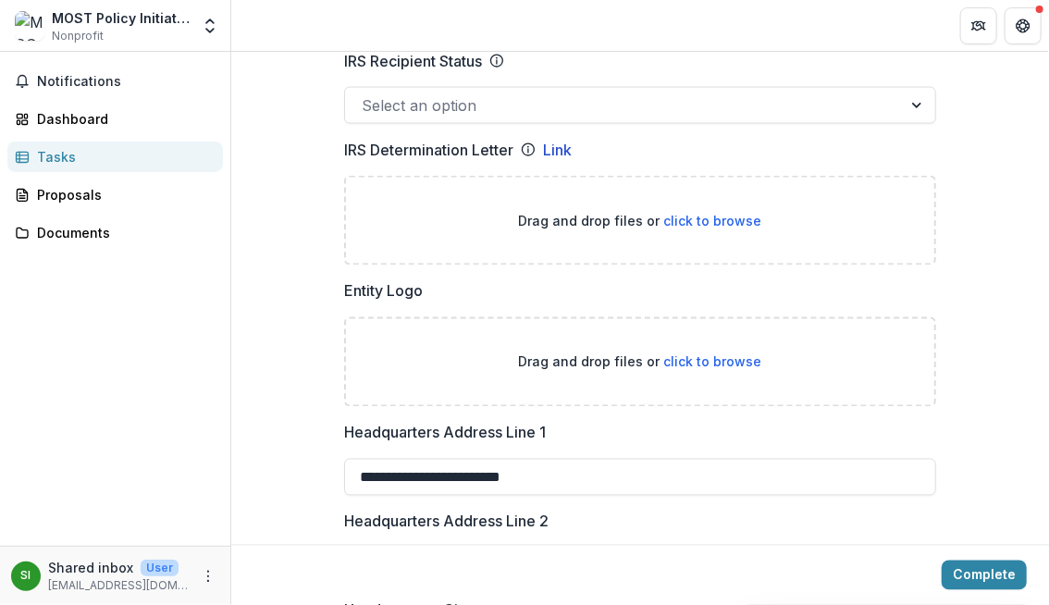
scroll to position [1107, 0]
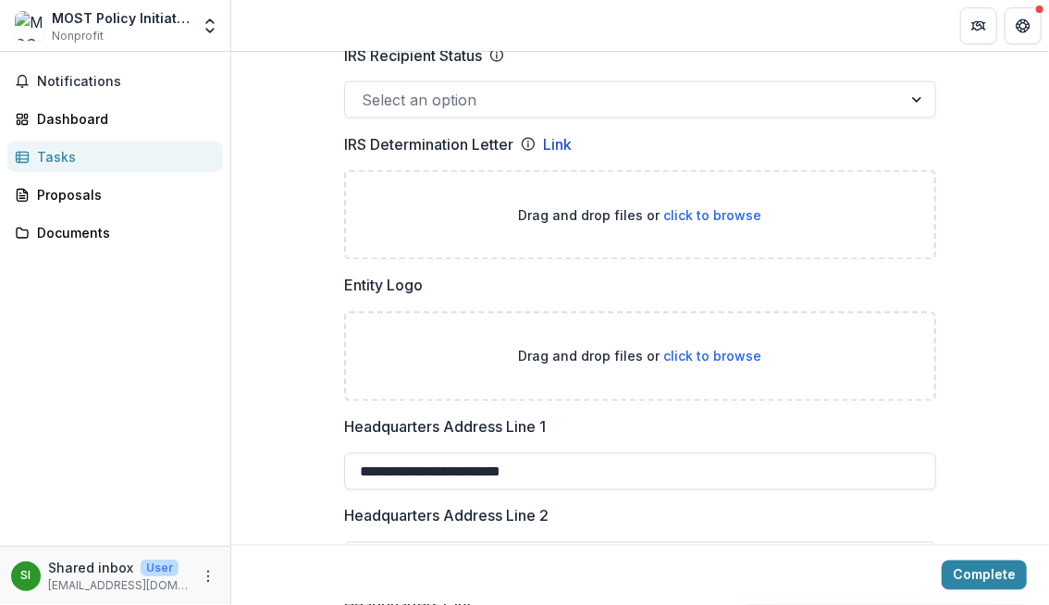
click at [472, 106] on div at bounding box center [623, 100] width 523 height 26
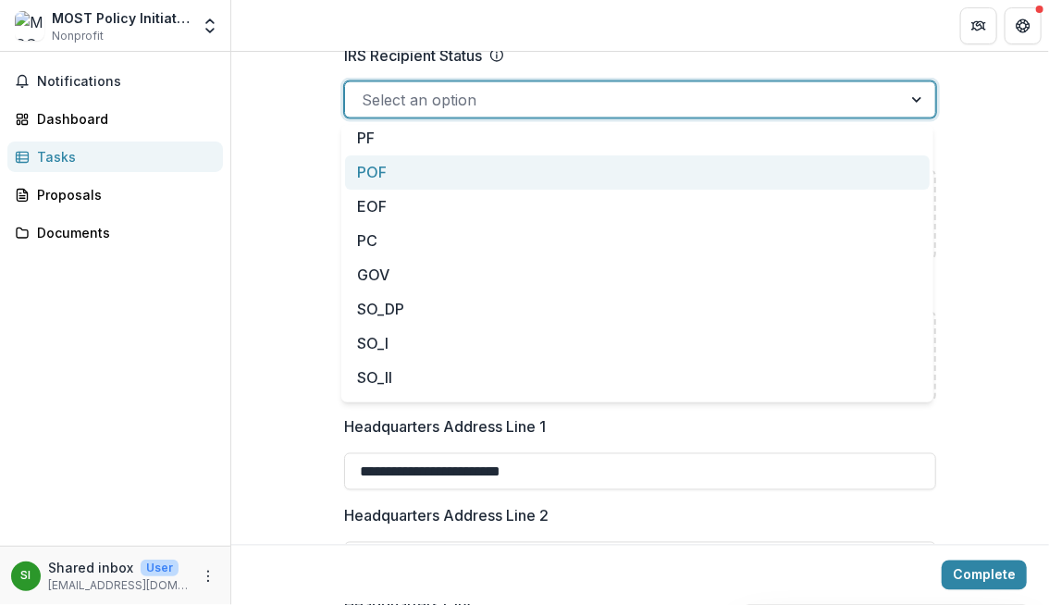
scroll to position [166, 0]
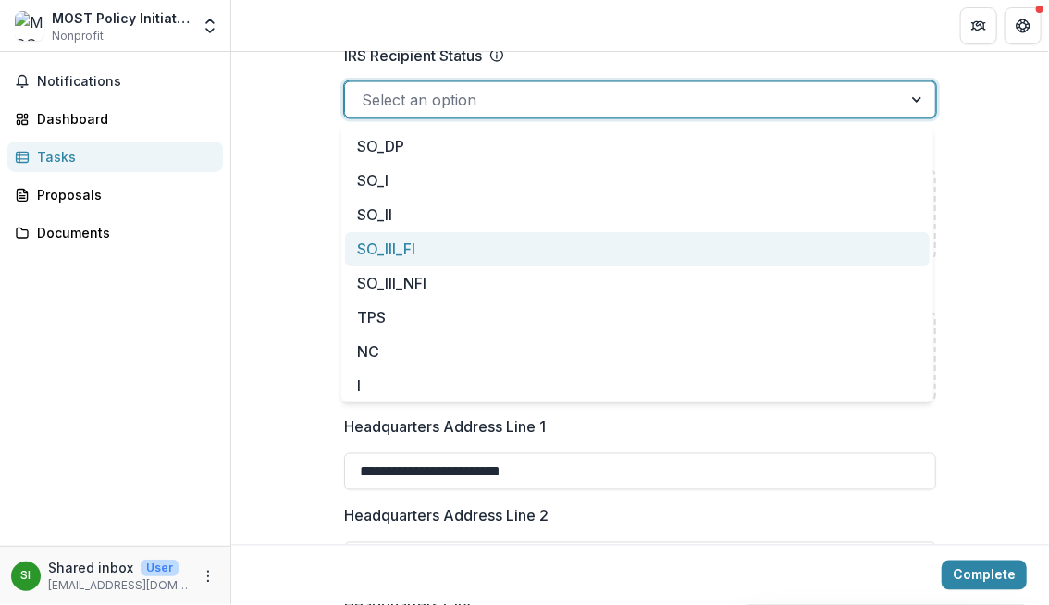
click at [300, 269] on div "**********" at bounding box center [640, 607] width 818 height 3020
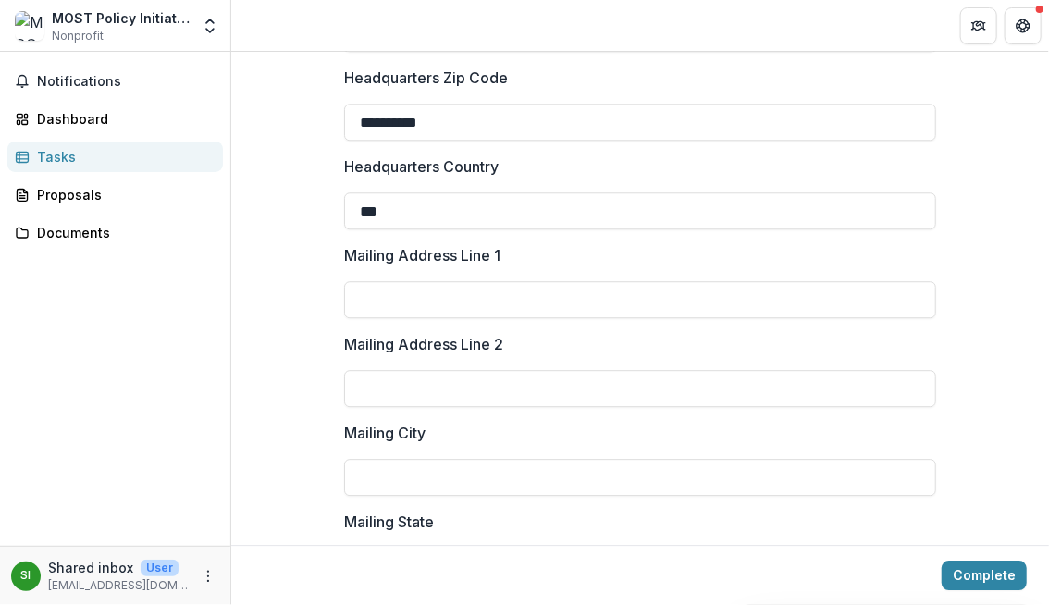
scroll to position [1901, 0]
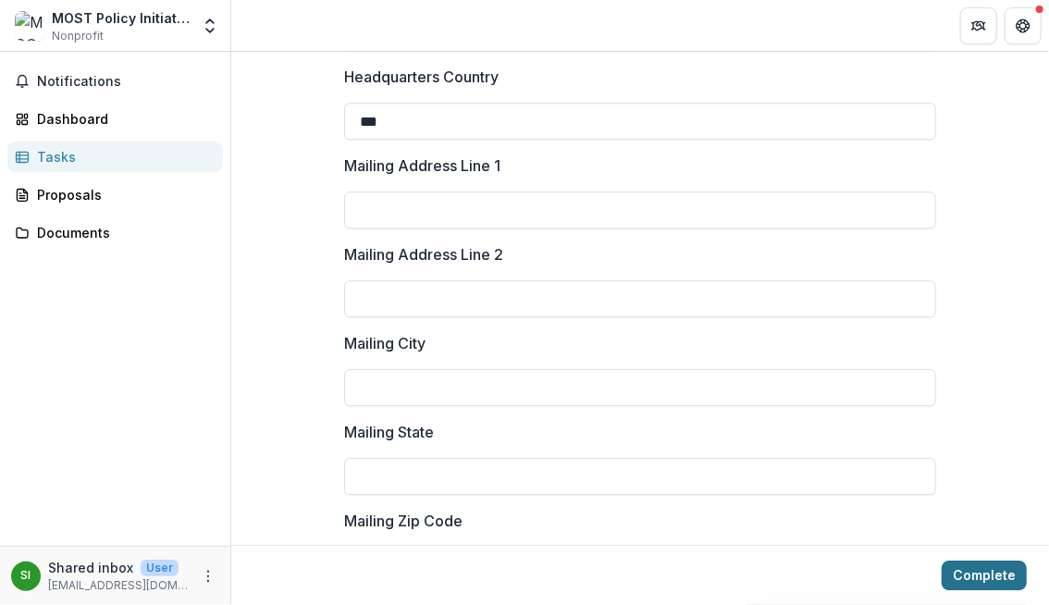
click at [966, 575] on button "Complete" at bounding box center [983, 575] width 85 height 30
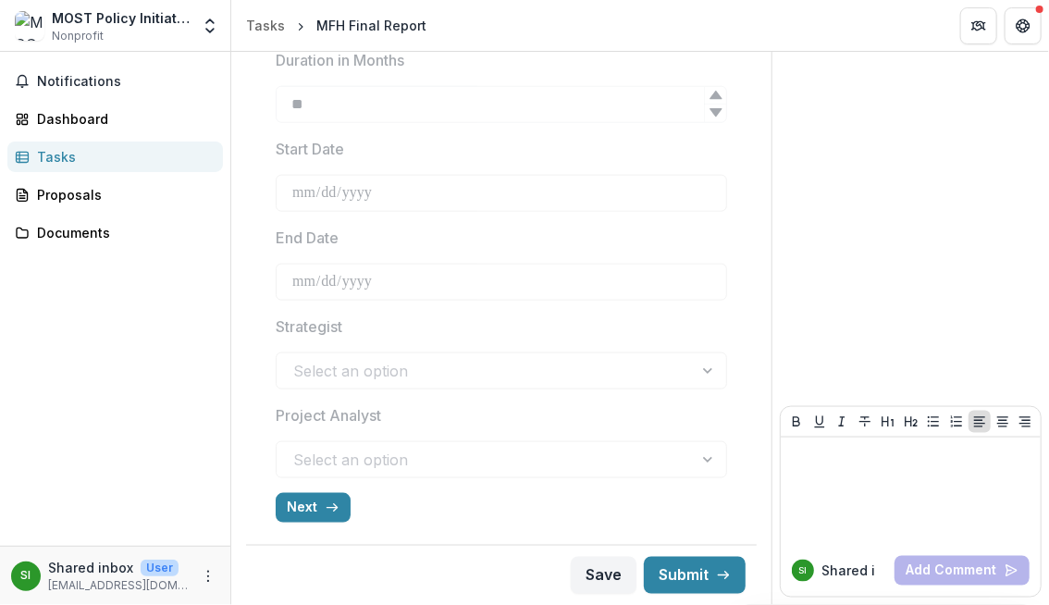
scroll to position [732, 0]
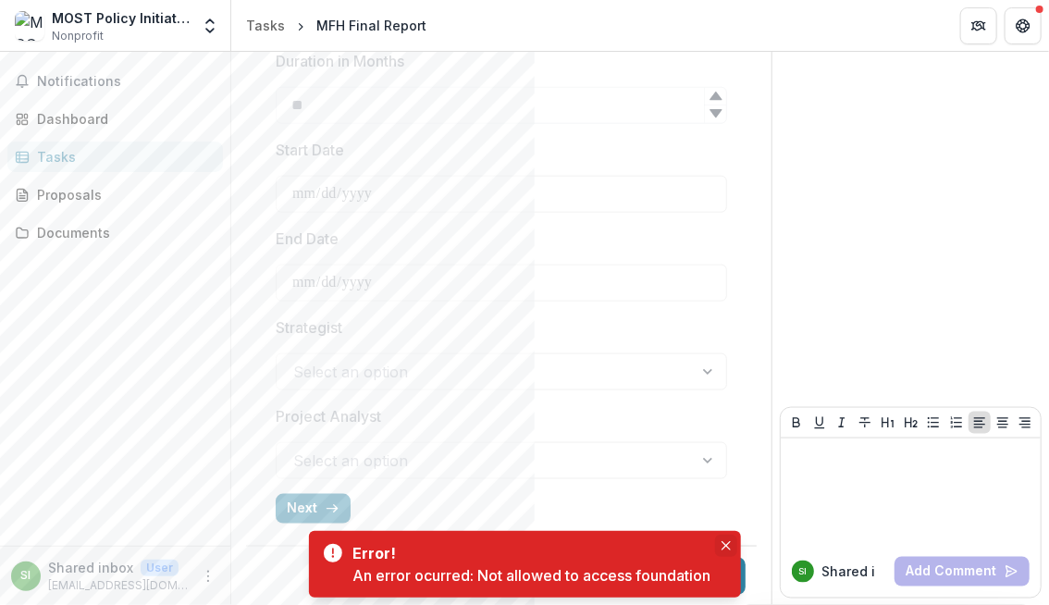
click at [728, 544] on icon "Close" at bounding box center [724, 545] width 9 height 9
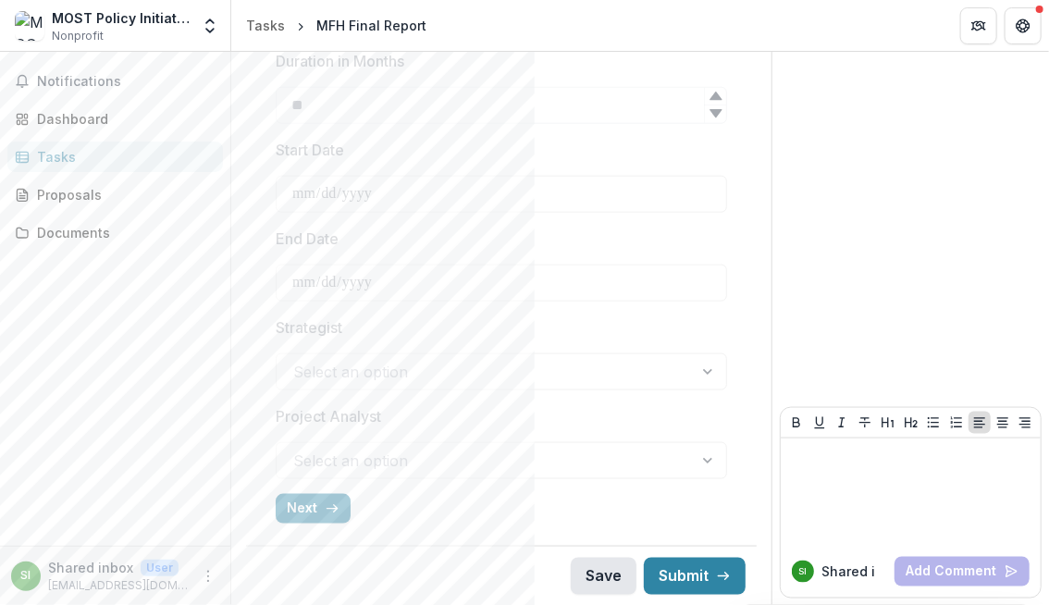
click at [609, 574] on button "Save" at bounding box center [604, 576] width 66 height 37
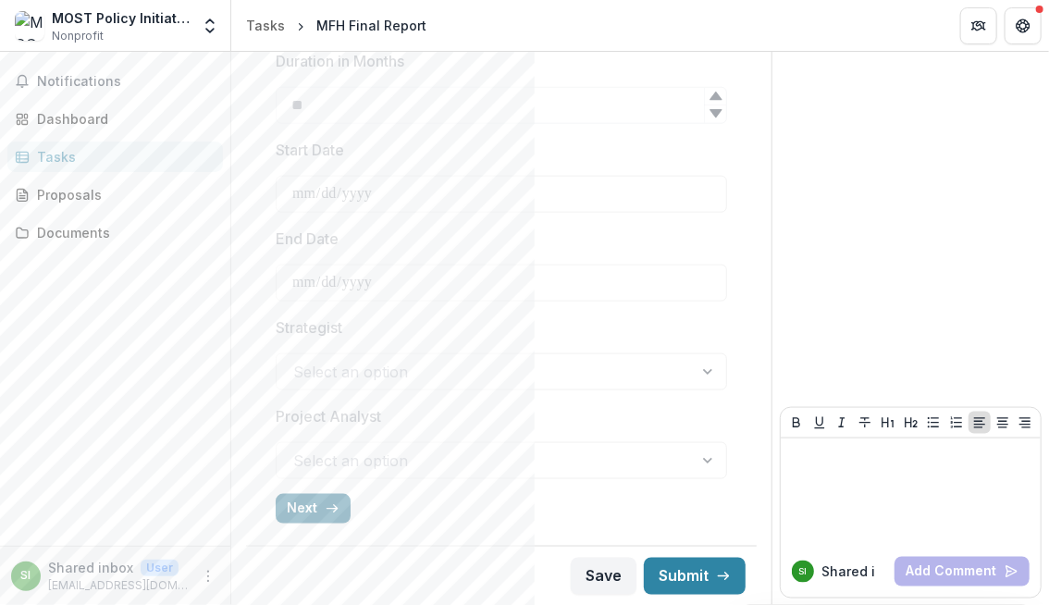
click at [295, 494] on button "Next" at bounding box center [313, 509] width 75 height 30
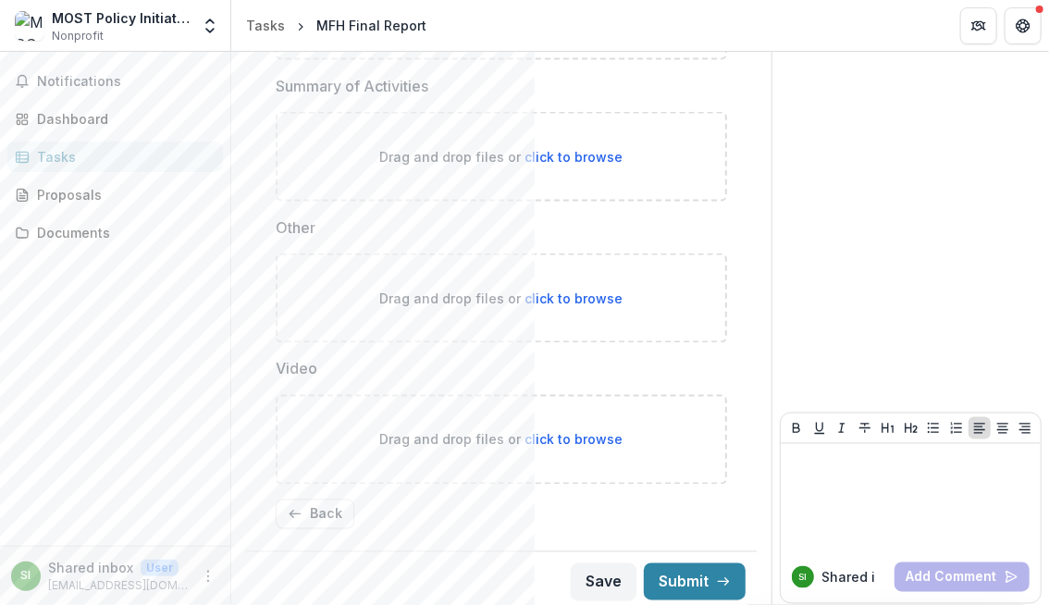
click at [295, 499] on button "Back" at bounding box center [315, 514] width 79 height 30
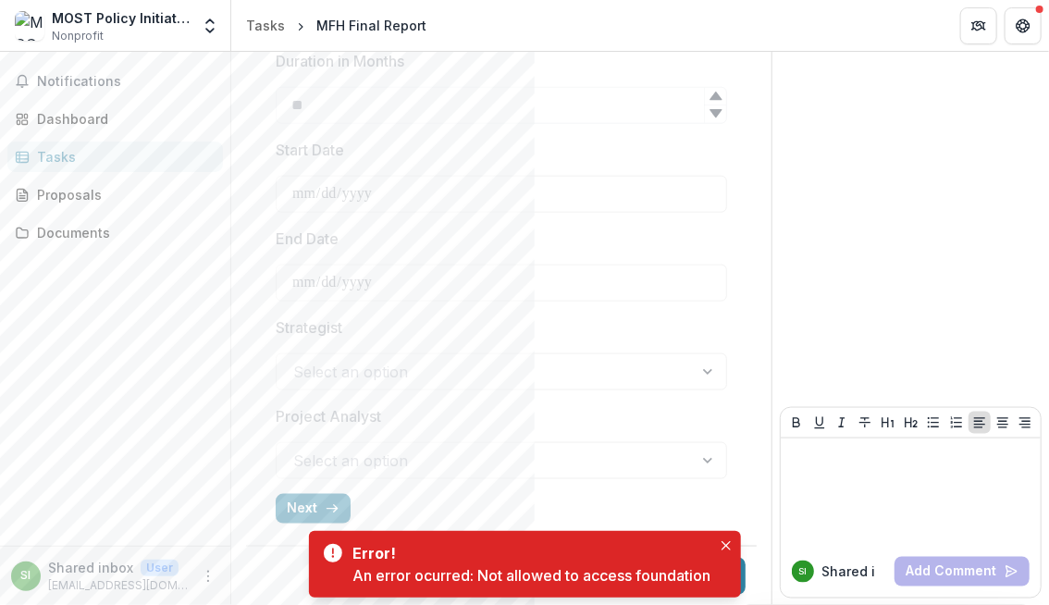
scroll to position [730, 0]
click at [726, 547] on icon "Close" at bounding box center [725, 545] width 9 height 9
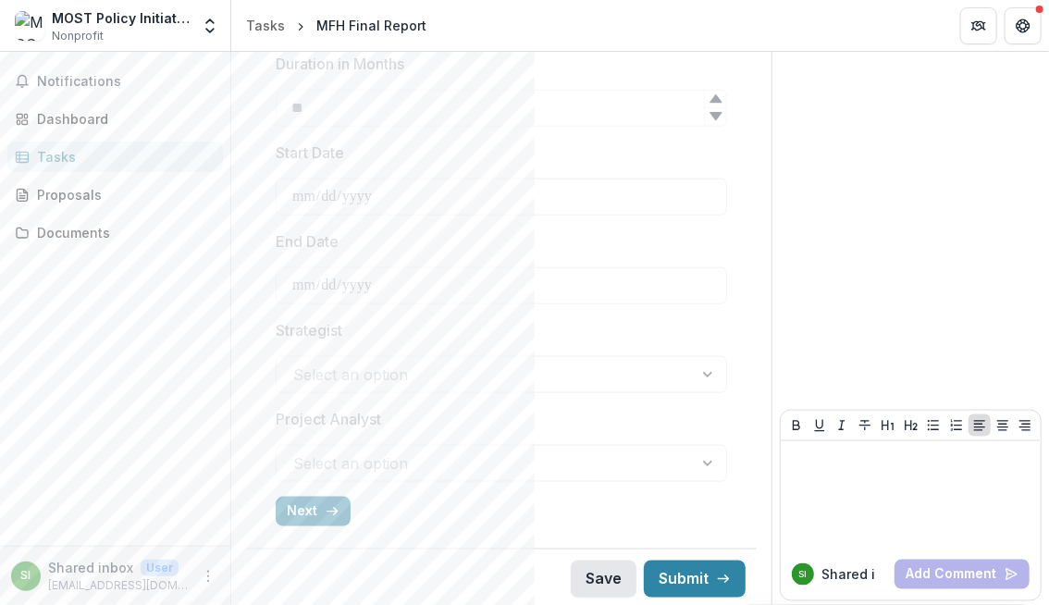
click at [605, 578] on button "Save" at bounding box center [604, 578] width 66 height 37
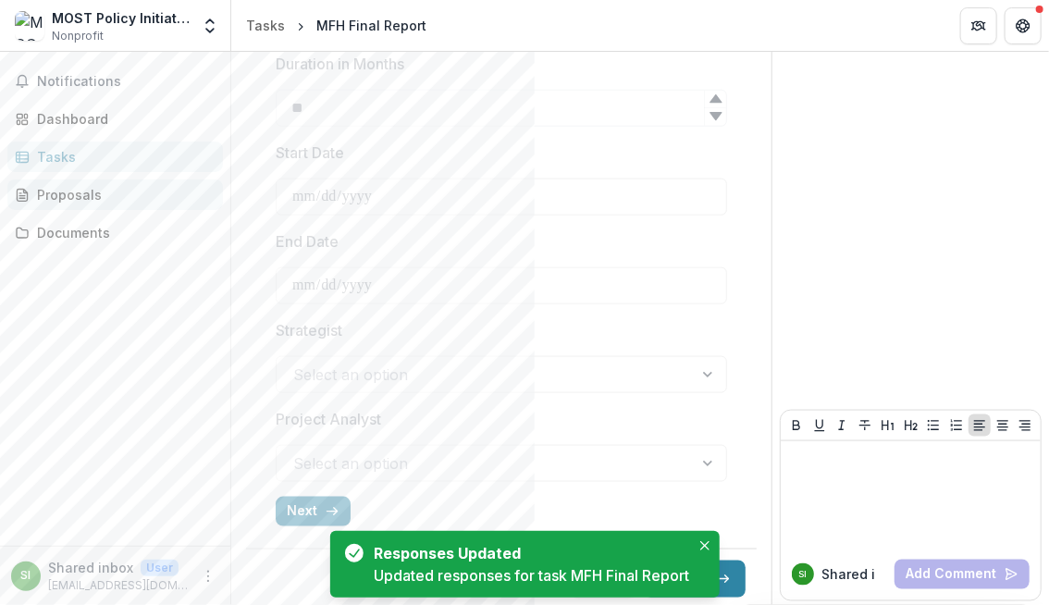
click at [70, 197] on div "Proposals" at bounding box center [122, 194] width 171 height 19
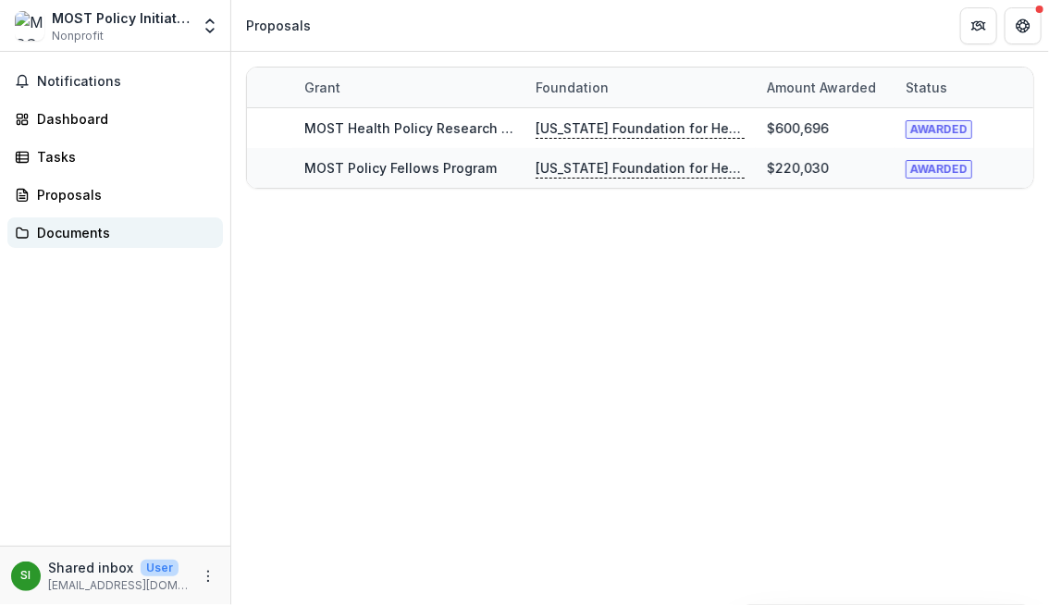
click at [75, 232] on div "Documents" at bounding box center [122, 232] width 171 height 19
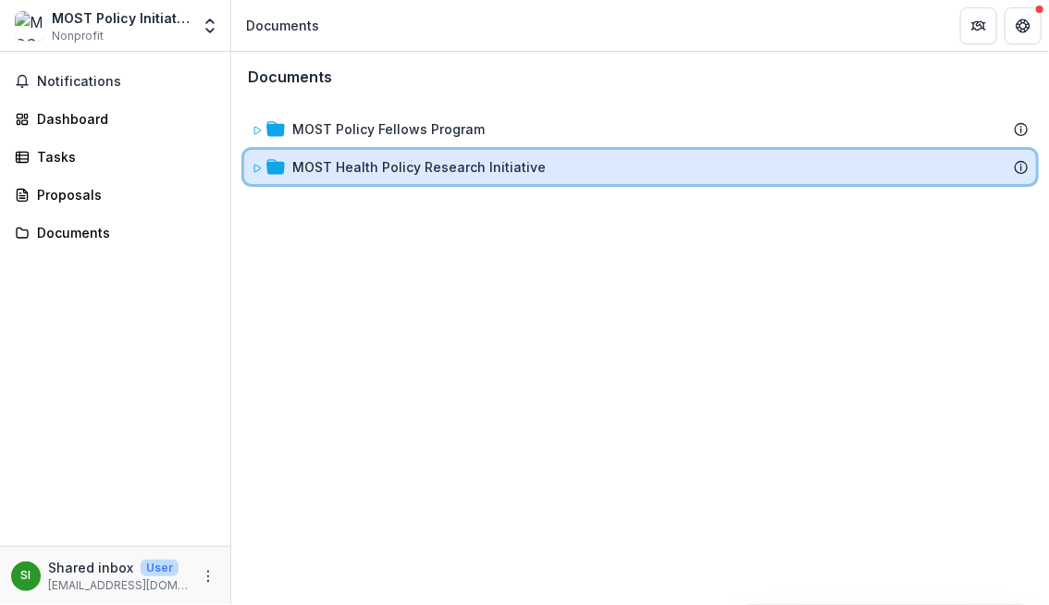
click at [254, 166] on icon at bounding box center [257, 168] width 11 height 11
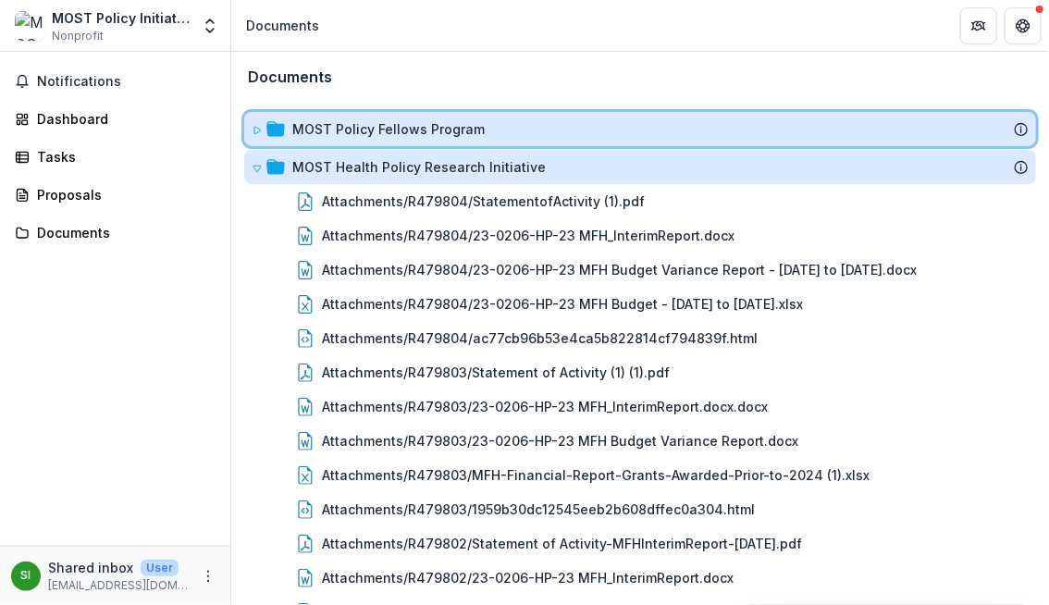
click at [256, 127] on icon at bounding box center [257, 130] width 11 height 11
